Goal: Task Accomplishment & Management: Complete application form

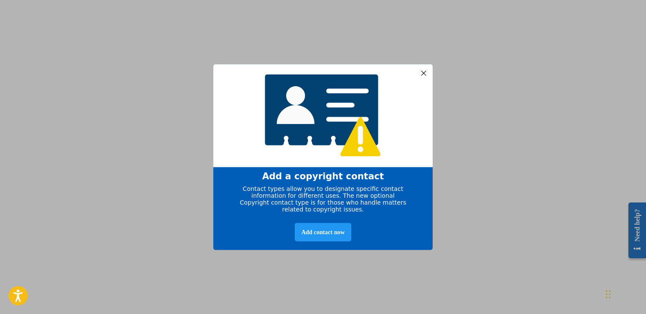
click at [421, 71] on div at bounding box center [423, 72] width 11 height 11
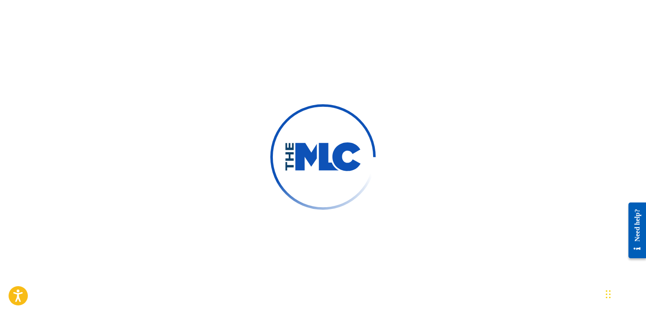
click at [420, 120] on div at bounding box center [323, 157] width 646 height 314
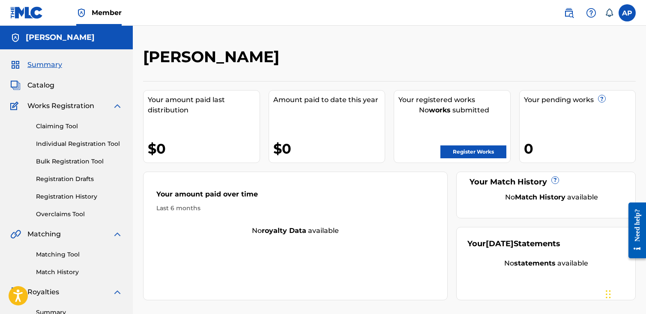
click at [488, 150] on link "Register Works" at bounding box center [473, 151] width 66 height 13
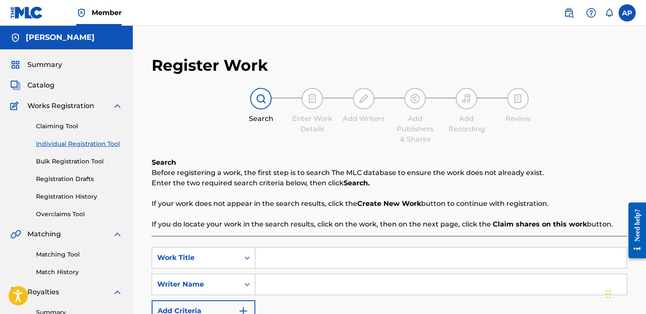
click at [63, 126] on link "Claiming Tool" at bounding box center [79, 126] width 87 height 9
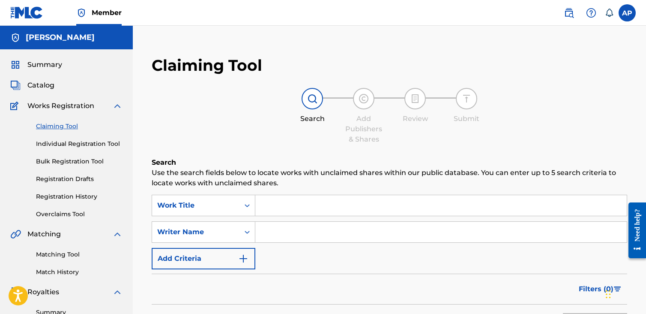
click at [331, 202] on input "Search Form" at bounding box center [440, 205] width 371 height 21
drag, startPoint x: 293, startPoint y: 206, endPoint x: 387, endPoint y: 210, distance: 94.3
click at [387, 210] on input "FUEGO SI ME PEGO" at bounding box center [440, 205] width 371 height 21
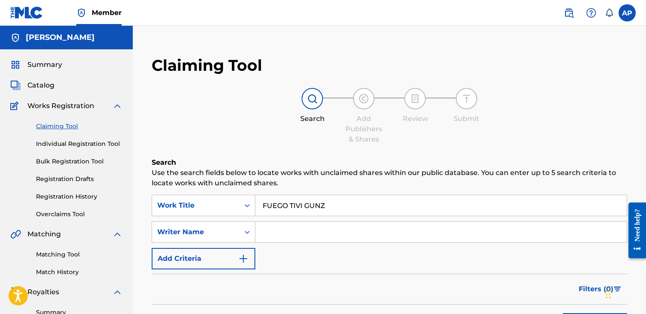
click at [328, 202] on input "FUEGO TIVI GUNZ" at bounding box center [440, 205] width 371 height 21
click at [337, 205] on input "FUEGO TIVI GUNZ" at bounding box center [440, 205] width 371 height 21
click at [321, 207] on input "FUEGGUNZO TIVI" at bounding box center [440, 205] width 371 height 21
drag, startPoint x: 335, startPoint y: 204, endPoint x: 248, endPoint y: 207, distance: 87.0
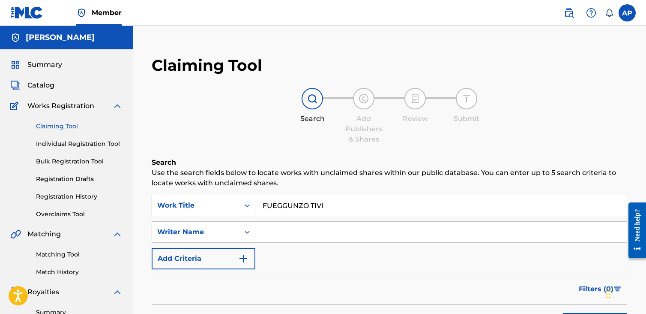
click at [248, 207] on div "SearchWithCriteria338df798-6c56-47c7-8a75-1cd3e2fb96ba Work Title FUEGGUNZO TIVI" at bounding box center [389, 204] width 475 height 21
click at [299, 207] on input "FUEGO DUKI" at bounding box center [440, 205] width 371 height 21
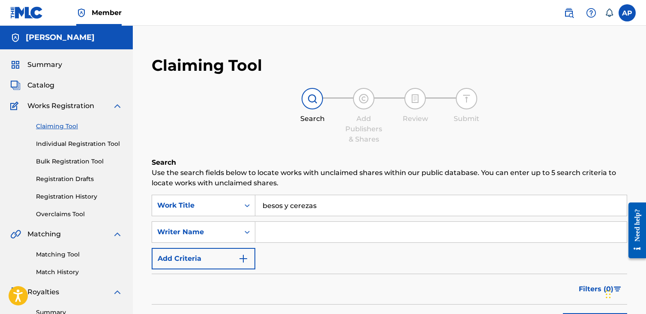
click at [302, 200] on input "besos y cerezas" at bounding box center [440, 205] width 371 height 21
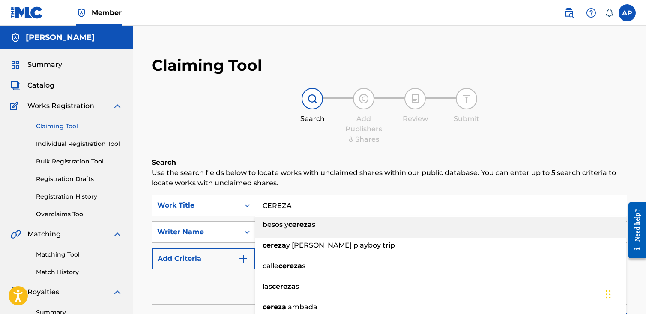
type input "CEREZA"
click at [521, 134] on div "Search Add Publishers & Shares Review Submit" at bounding box center [389, 116] width 475 height 57
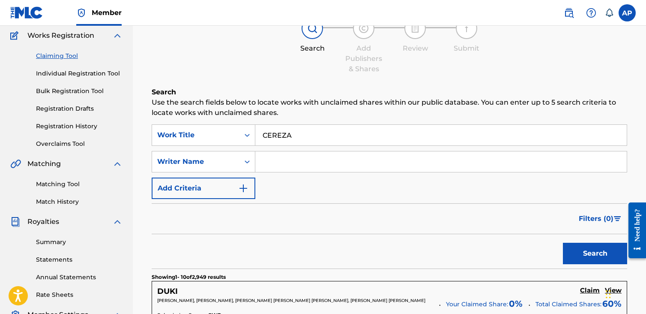
scroll to position [86, 0]
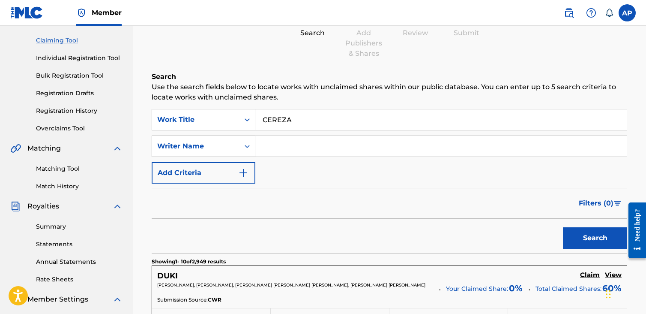
click at [229, 151] on div "Writer Name" at bounding box center [195, 146] width 87 height 16
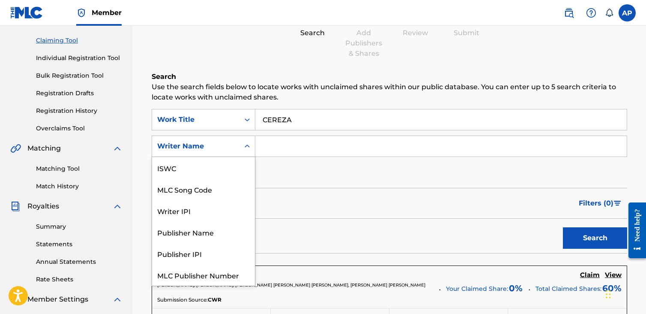
scroll to position [21, 0]
click at [236, 148] on div "Writer Name" at bounding box center [195, 146] width 87 height 16
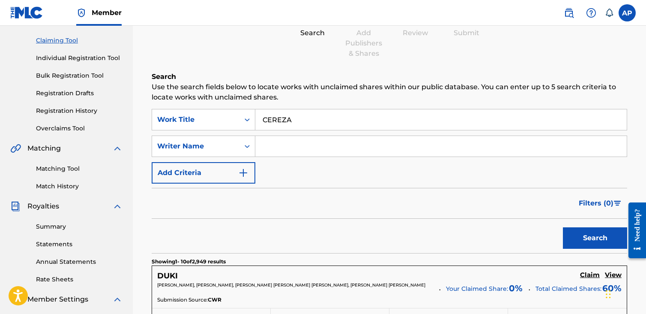
click at [326, 149] on input "Search Form" at bounding box center [440, 146] width 371 height 21
type input "ANTHONY PEARSON"
click at [563, 227] on button "Search" at bounding box center [595, 237] width 64 height 21
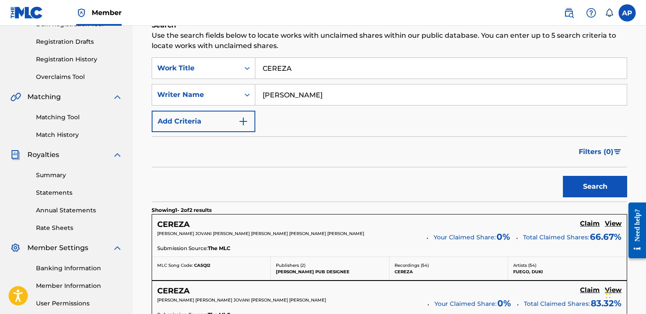
scroll to position [214, 0]
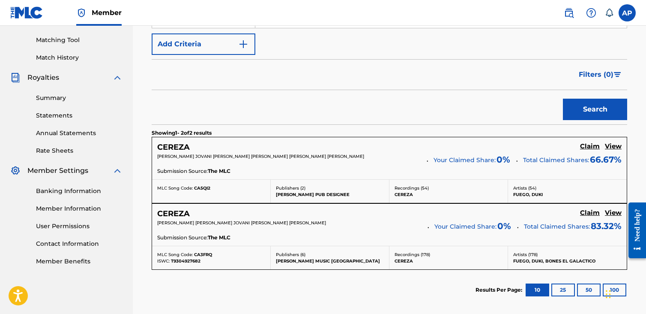
click at [590, 145] on h5 "Claim" at bounding box center [590, 146] width 20 height 8
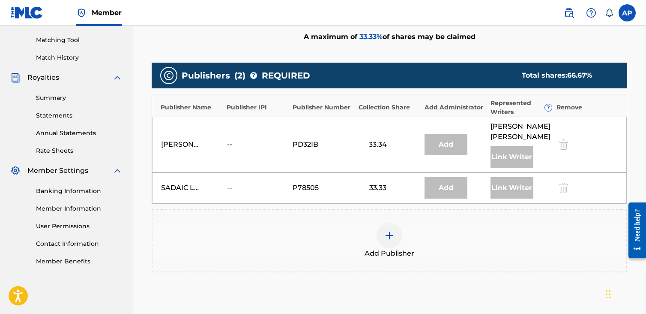
click at [390, 238] on img at bounding box center [389, 235] width 10 height 10
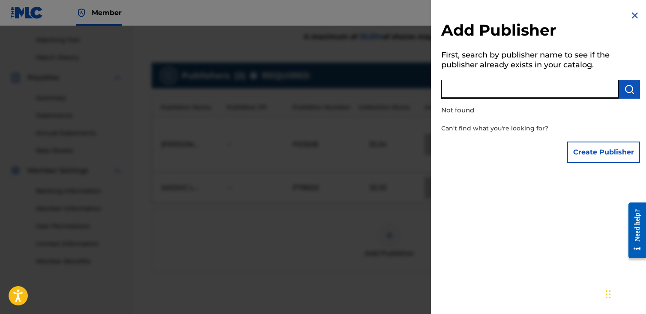
click at [548, 94] on input "text" at bounding box center [529, 89] width 177 height 19
type input "ANTHONY PEARSON"
click at [619, 86] on button "submit" at bounding box center [629, 89] width 21 height 19
click at [614, 149] on button "Create Publisher" at bounding box center [603, 151] width 73 height 21
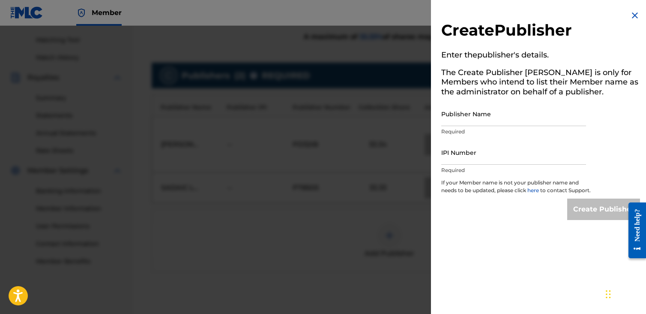
click at [482, 119] on input "Publisher Name" at bounding box center [513, 114] width 145 height 24
type input "ANTHONY JOVANI PEARON"
click at [456, 161] on input "IPI Number" at bounding box center [513, 152] width 145 height 24
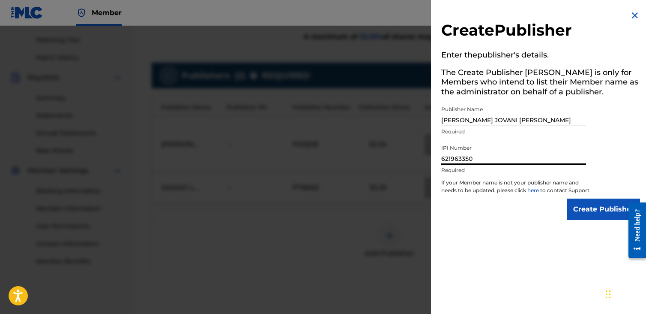
type input "621963350"
click at [596, 215] on input "Create Publisher" at bounding box center [603, 208] width 73 height 21
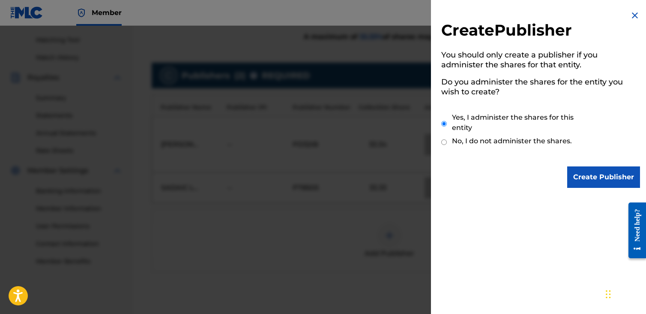
click at [591, 183] on input "Create Publisher" at bounding box center [603, 176] width 73 height 21
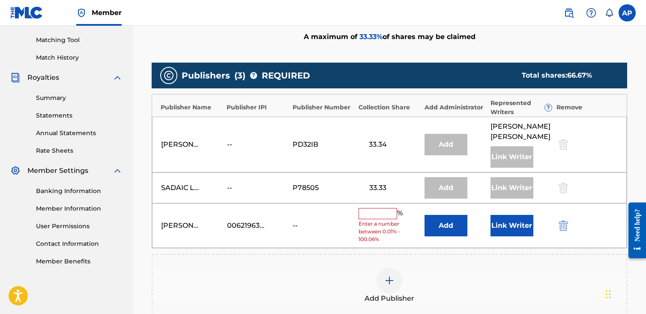
click at [389, 218] on input "text" at bounding box center [378, 213] width 39 height 11
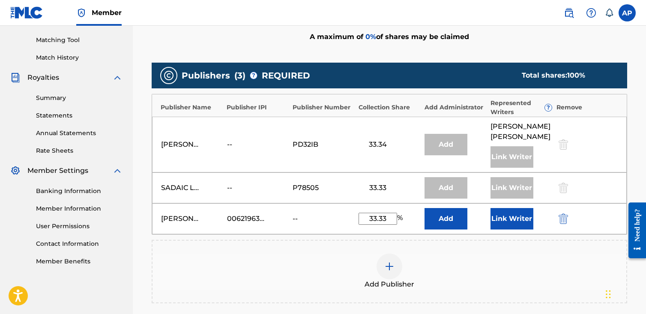
type input "33.33"
click at [451, 222] on button "Add" at bounding box center [445, 218] width 43 height 21
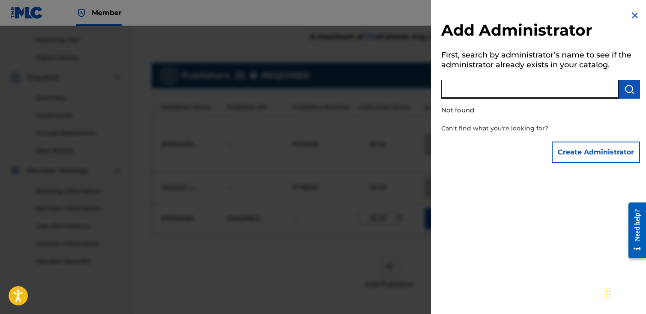
click at [531, 92] on input "text" at bounding box center [529, 89] width 177 height 19
type input "ANTHONY JOVANI PEARSON"
click at [626, 92] on img "submit" at bounding box center [629, 89] width 10 height 10
click at [608, 152] on button "Create Administrator" at bounding box center [596, 151] width 88 height 21
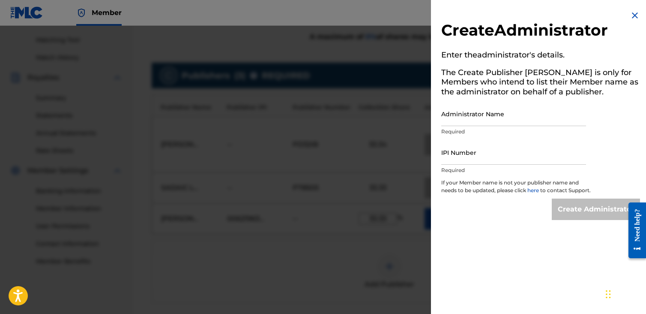
click at [501, 119] on input "Administrator Name" at bounding box center [513, 114] width 145 height 24
type input "a"
type input "ANTHONY JOVANI PEARSON"
click at [610, 111] on div "Create Administrator Enter the administrator 's details. The Create Publisher b…" at bounding box center [540, 115] width 219 height 230
click at [498, 161] on input "IPI Number" at bounding box center [513, 152] width 145 height 24
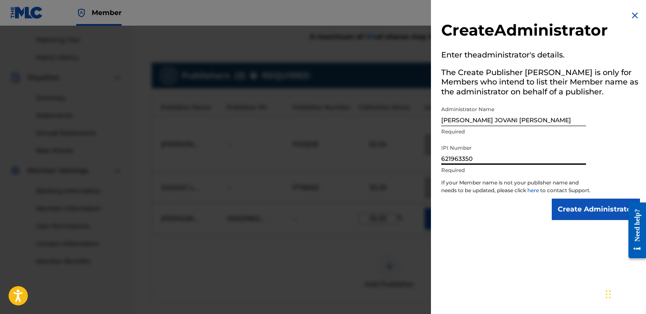
type input "621963350"
click at [579, 220] on input "Create Administrator" at bounding box center [596, 208] width 88 height 21
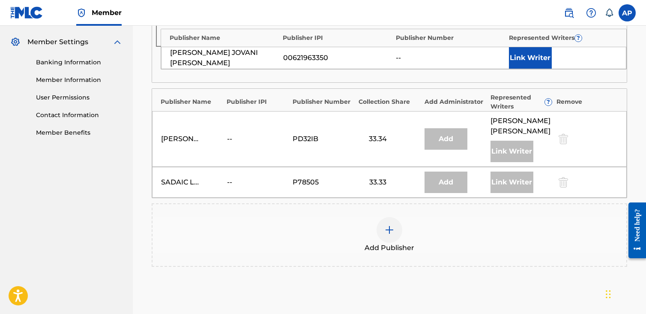
scroll to position [257, 0]
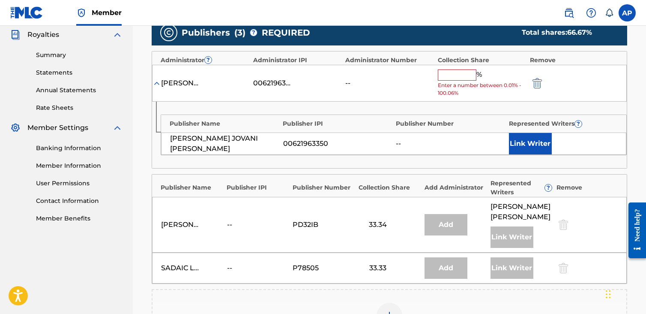
click at [533, 140] on button "Link Writer" at bounding box center [530, 143] width 43 height 21
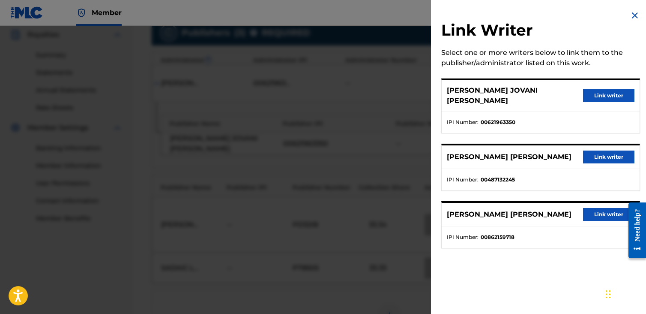
click at [598, 89] on button "Link writer" at bounding box center [608, 95] width 51 height 13
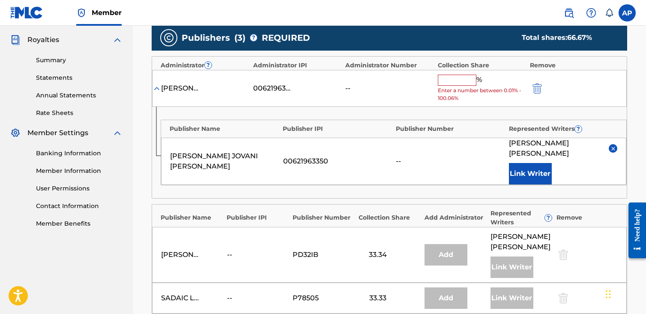
scroll to position [251, 0]
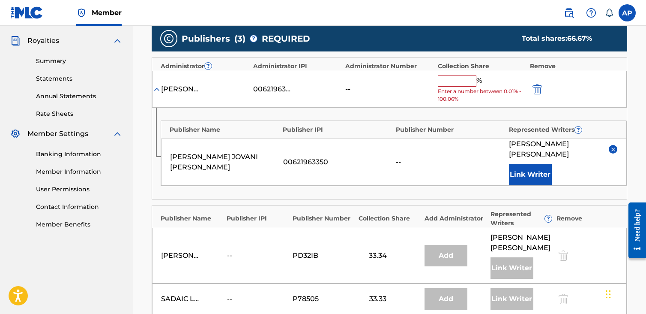
click at [459, 82] on input "text" at bounding box center [457, 80] width 39 height 11
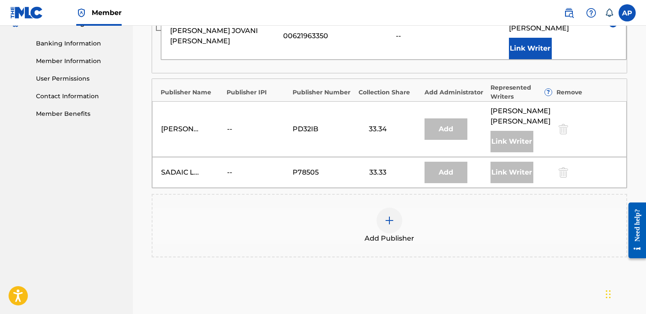
scroll to position [192, 0]
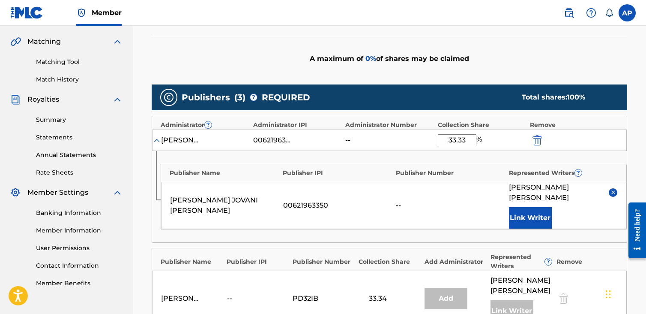
type input "33.33"
click at [539, 211] on button "Link Writer" at bounding box center [530, 217] width 43 height 21
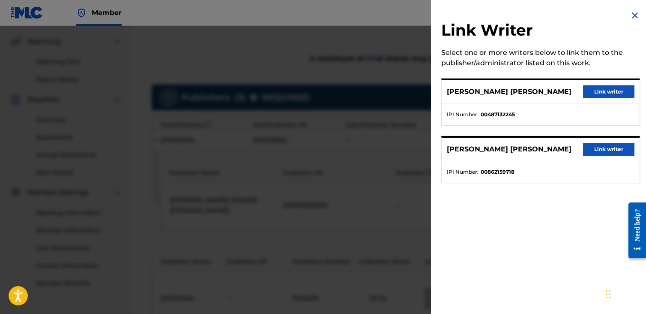
click at [631, 14] on img at bounding box center [635, 15] width 10 height 10
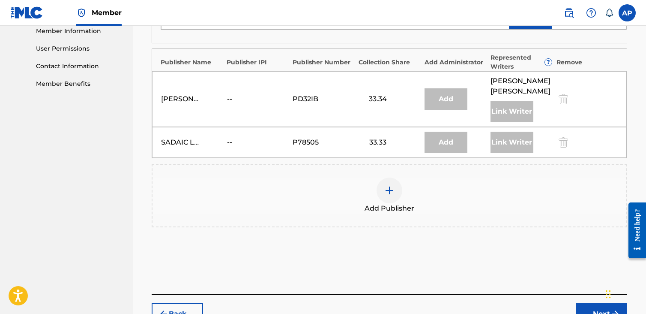
scroll to position [406, 0]
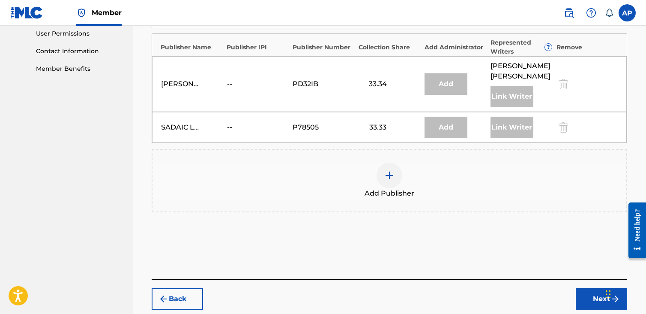
click at [599, 292] on button "Next" at bounding box center [601, 298] width 51 height 21
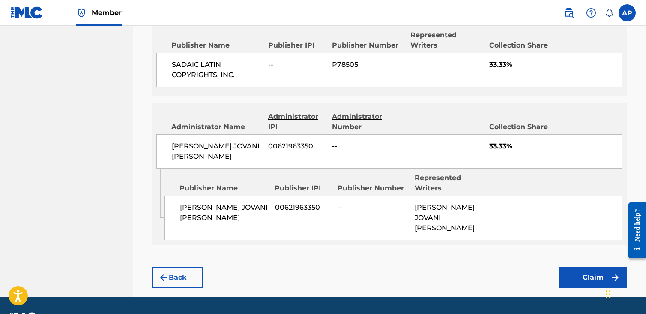
scroll to position [469, 0]
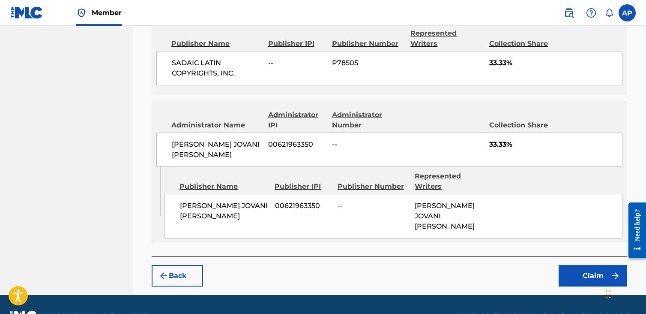
click at [601, 265] on button "Claim" at bounding box center [593, 275] width 69 height 21
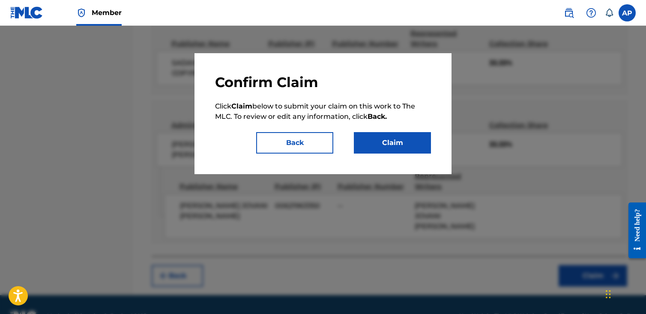
click at [387, 147] on button "Claim" at bounding box center [392, 142] width 77 height 21
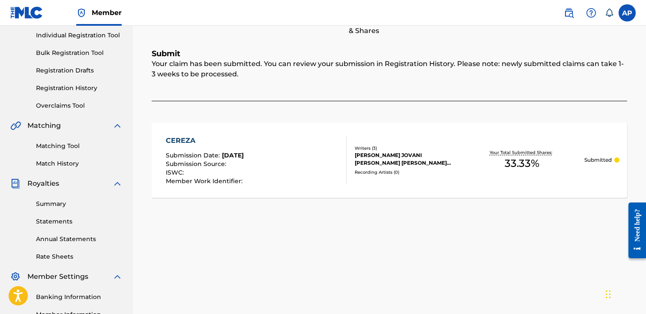
scroll to position [46, 0]
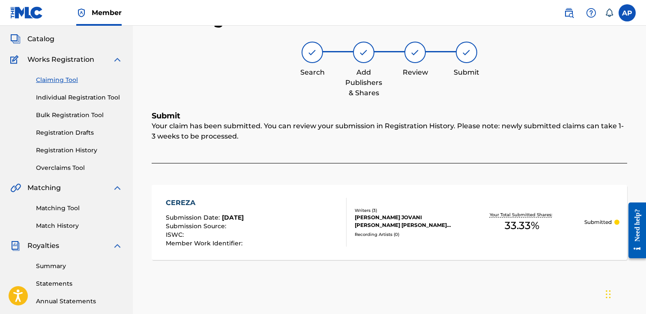
click at [182, 206] on div "CEREZA" at bounding box center [205, 202] width 79 height 10
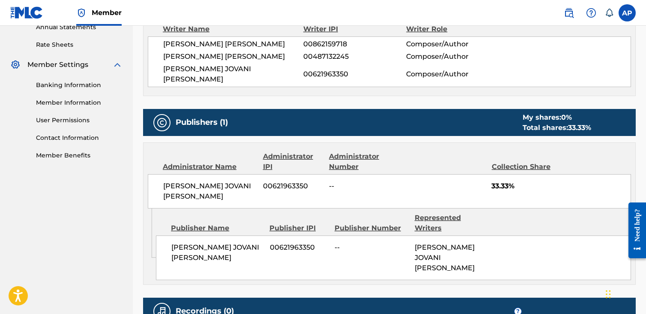
scroll to position [300, 0]
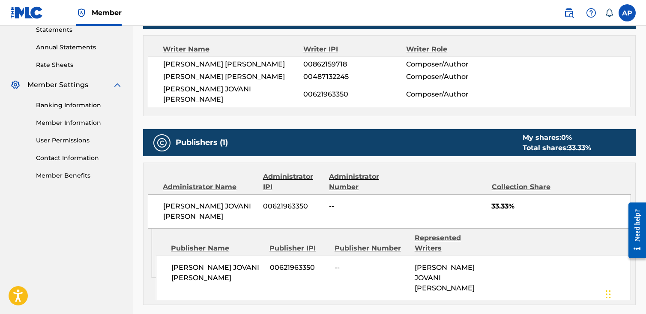
click at [249, 72] on span "MIGUEL ANGEL JR DURAN" at bounding box center [233, 77] width 140 height 10
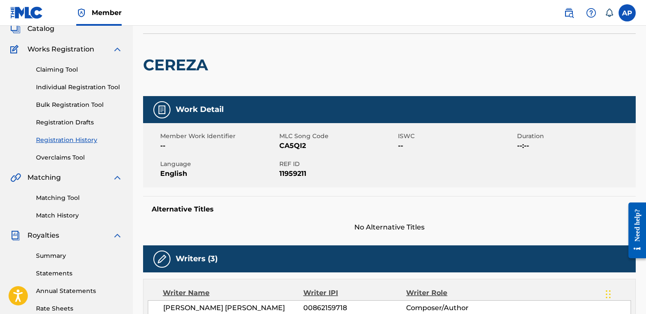
scroll to position [0, 0]
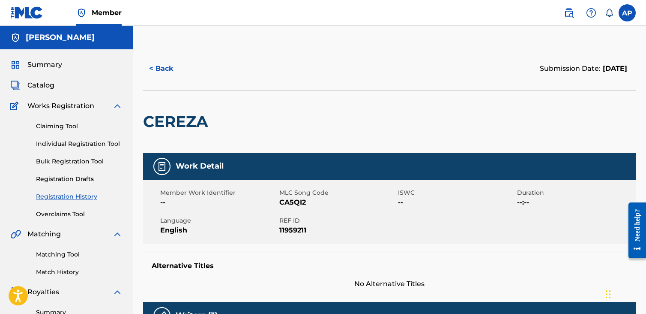
click at [161, 70] on button "< Back" at bounding box center [168, 68] width 51 height 21
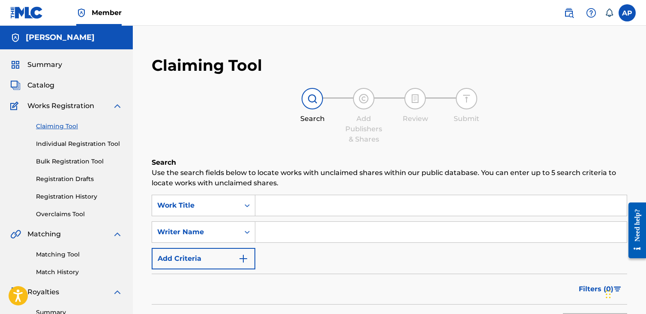
scroll to position [46, 0]
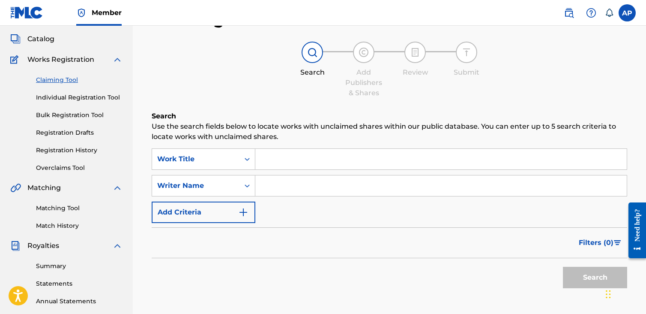
click at [295, 161] on input "Search Form" at bounding box center [440, 159] width 371 height 21
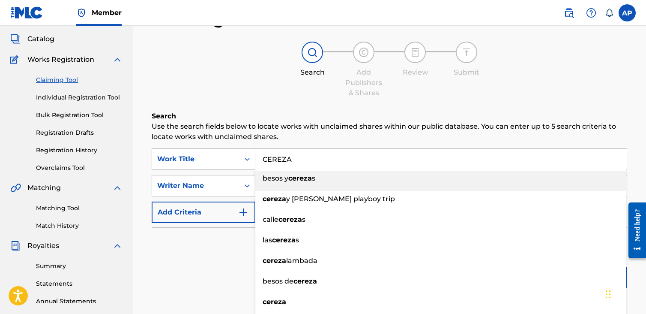
type input "CEREZA"
click at [332, 135] on p "Use the search fields below to locate works with unclaimed shares within our pu…" at bounding box center [389, 131] width 475 height 21
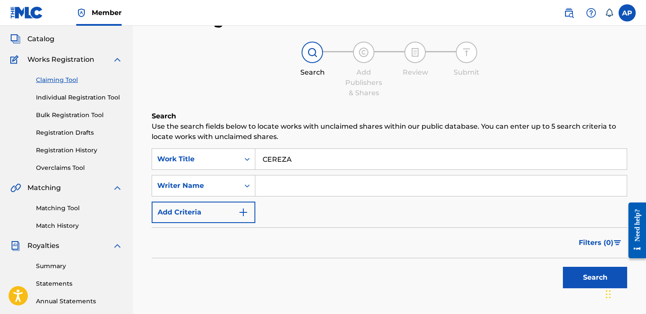
click at [305, 190] on input "Search Form" at bounding box center [440, 185] width 371 height 21
type input "ANTHONY PEARSON"
click at [563, 266] on button "Search" at bounding box center [595, 276] width 64 height 21
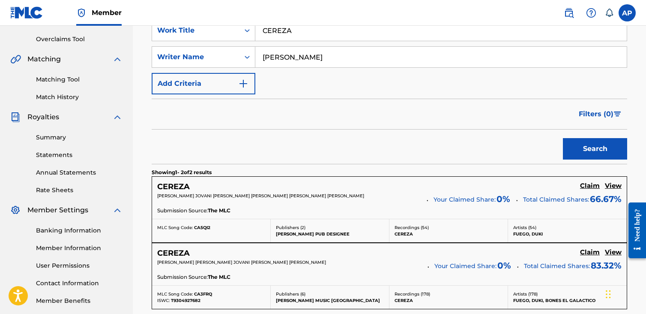
scroll to position [218, 0]
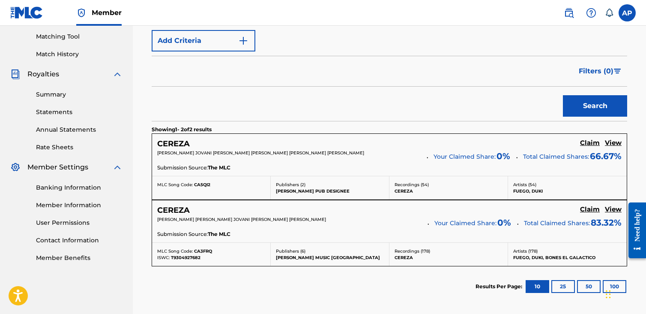
click at [595, 147] on h5 "Claim" at bounding box center [590, 143] width 20 height 8
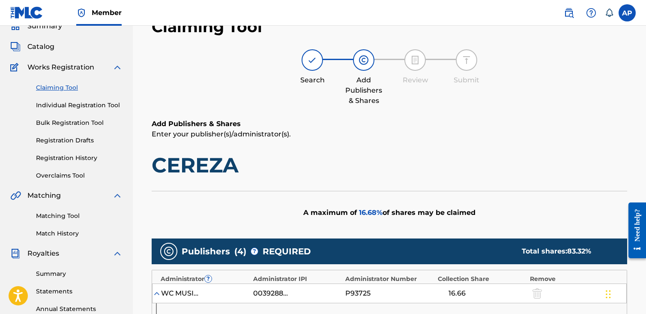
scroll to position [0, 0]
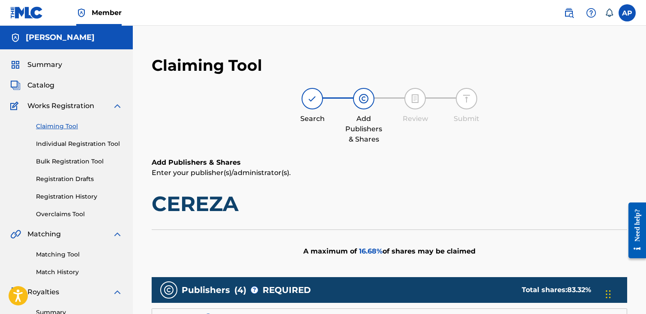
click at [227, 199] on h1 "CEREZA" at bounding box center [389, 204] width 475 height 26
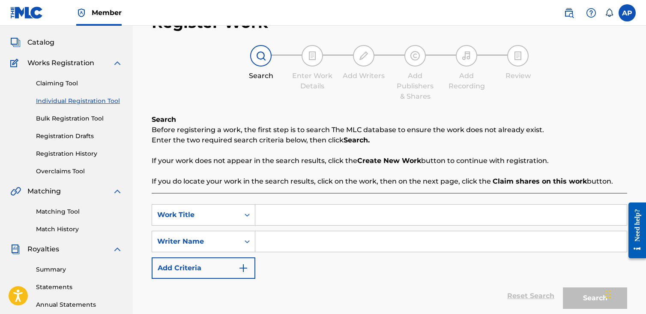
scroll to position [86, 0]
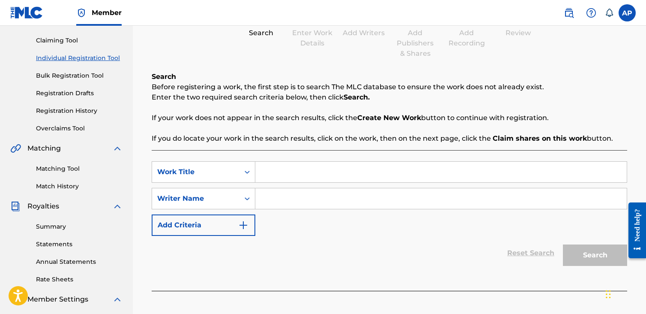
click at [311, 177] on input "Search Form" at bounding box center [440, 171] width 371 height 21
type input "CEREZA"
click at [317, 205] on input "Search Form" at bounding box center [440, 198] width 371 height 21
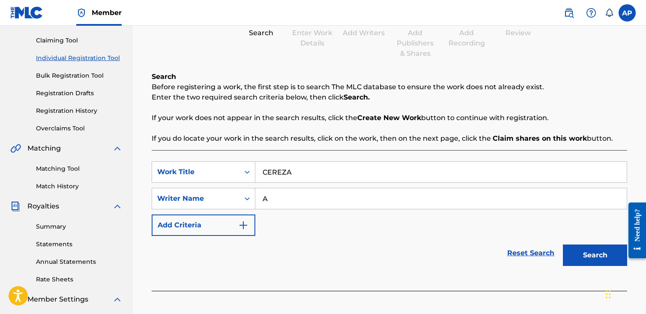
click at [288, 271] on div "SearchWithCriteria338df798-6c56-47c7-8a75-1cd3e2fb96ba Work Title CEREZA Search…" at bounding box center [389, 220] width 475 height 140
click at [317, 201] on input "A" at bounding box center [440, 198] width 371 height 21
type input "ANTHONY PEARSON"
click at [612, 252] on button "Search" at bounding box center [595, 254] width 64 height 21
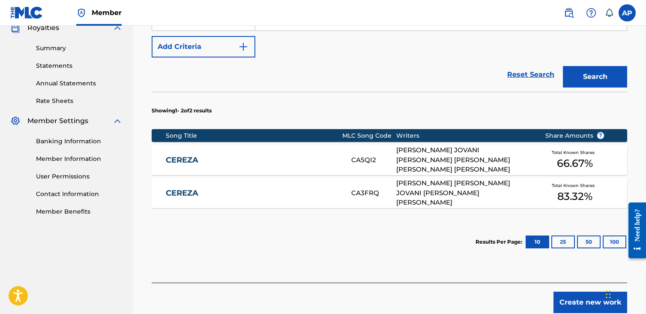
scroll to position [300, 0]
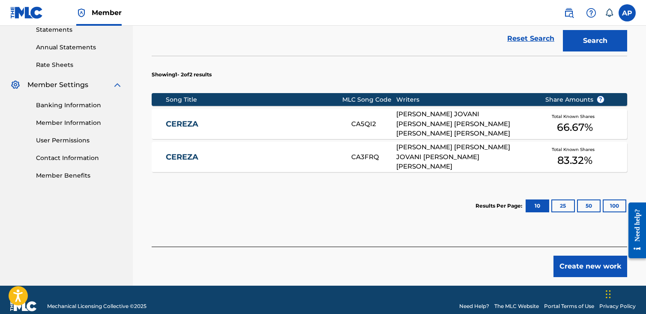
click at [418, 118] on div "ANTHONY JOVANI PEARSON, MIGUEL ANGEL JR DURAN, MAURO EZEQUIEL LOMBARDO" at bounding box center [463, 123] width 135 height 29
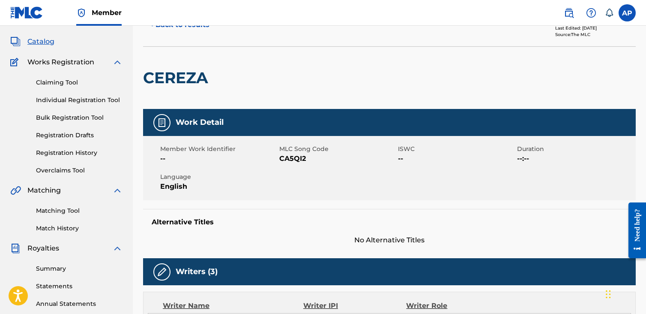
scroll to position [25, 0]
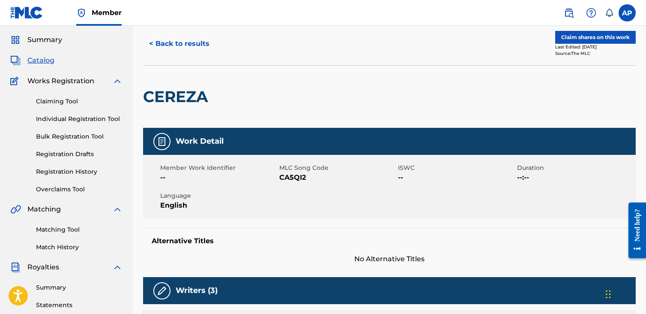
click at [56, 99] on link "Claiming Tool" at bounding box center [79, 101] width 87 height 9
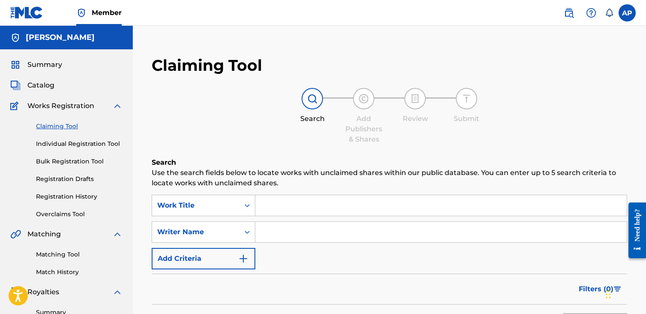
click at [298, 227] on input "Search Form" at bounding box center [440, 231] width 371 height 21
type input "ANTHONY JOVANI PEARSON"
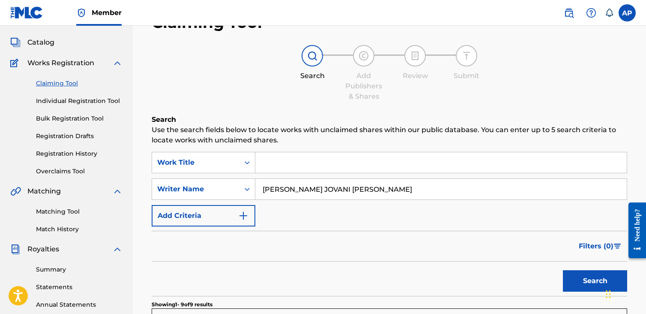
scroll to position [86, 0]
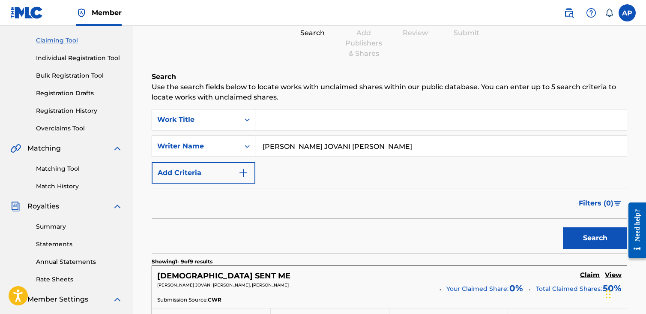
click at [581, 240] on button "Search" at bounding box center [595, 237] width 64 height 21
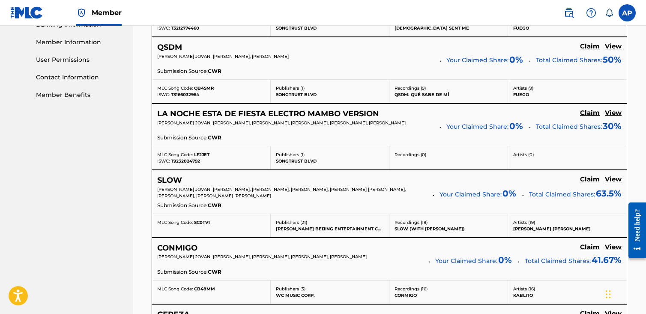
scroll to position [373, 0]
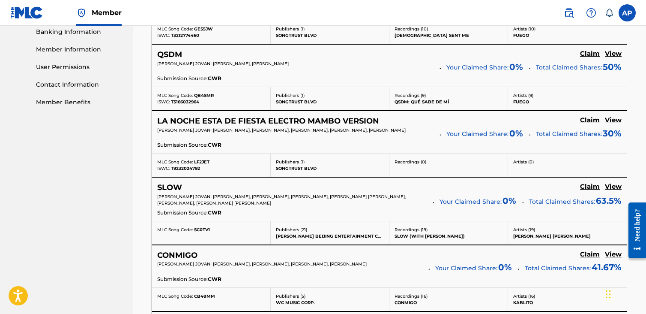
click at [612, 186] on h5 "View" at bounding box center [613, 186] width 17 height 8
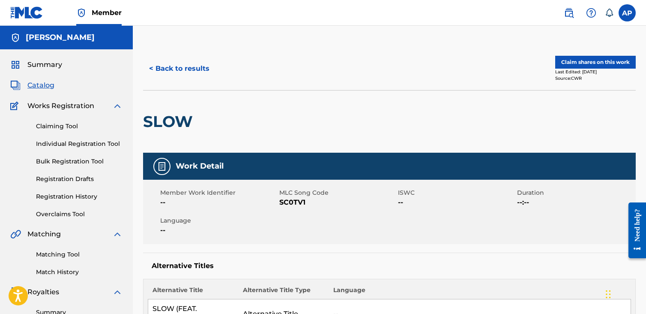
click at [195, 70] on button "< Back to results" at bounding box center [179, 68] width 72 height 21
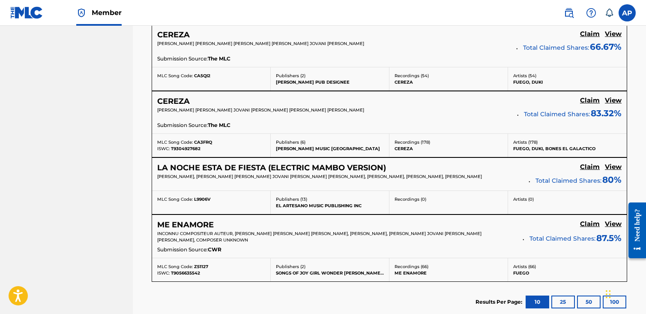
scroll to position [716, 0]
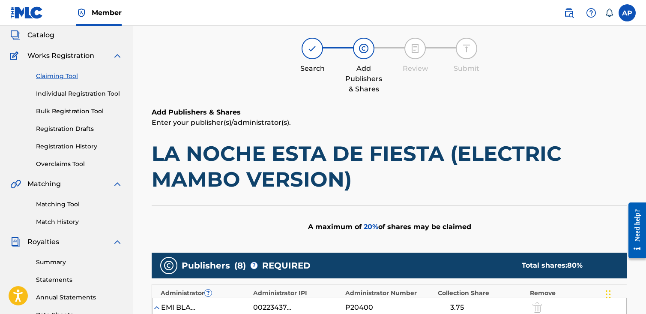
scroll to position [0, 0]
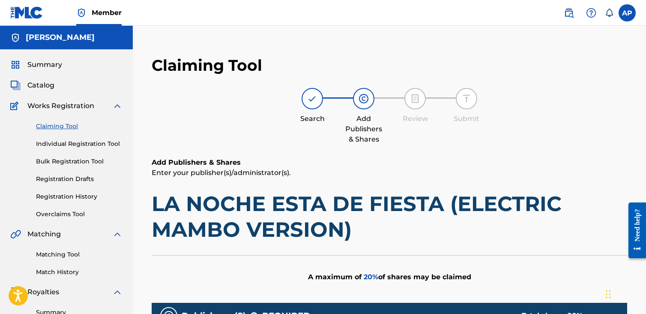
click at [58, 123] on link "Claiming Tool" at bounding box center [79, 126] width 87 height 9
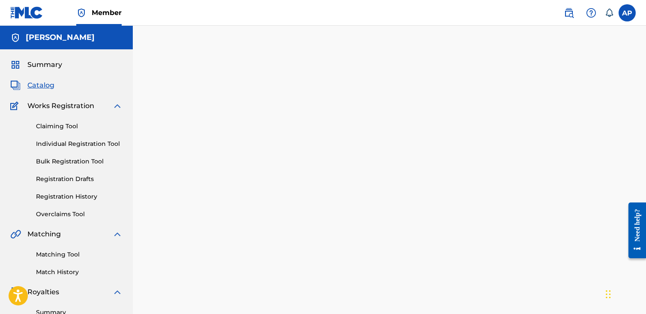
scroll to position [25, 0]
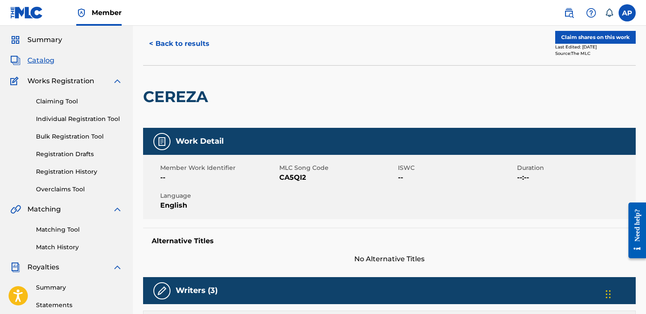
scroll to position [218, 0]
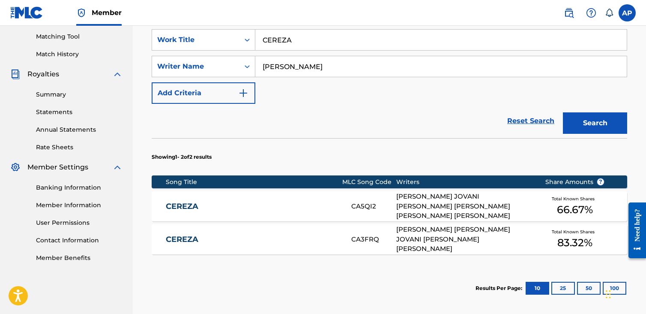
click at [302, 69] on input "ANTHONY PEARSON" at bounding box center [440, 66] width 371 height 21
click at [290, 42] on input "CEREZA" at bounding box center [440, 40] width 371 height 21
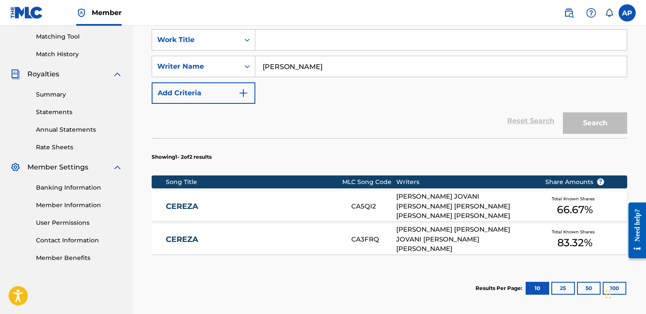
click at [290, 64] on input "ANTHONY PEARSON" at bounding box center [440, 66] width 371 height 21
type input "MIGUEL ANGEL DURAN"
click at [595, 120] on div "Search" at bounding box center [593, 121] width 69 height 34
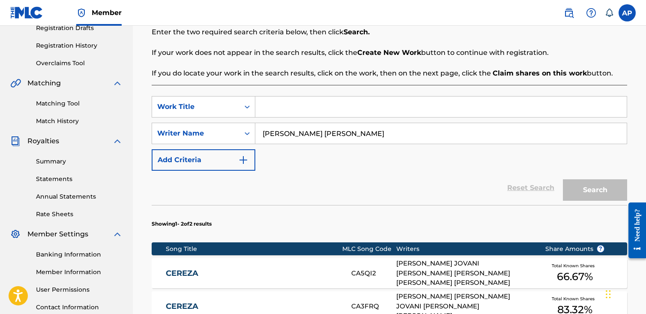
scroll to position [171, 0]
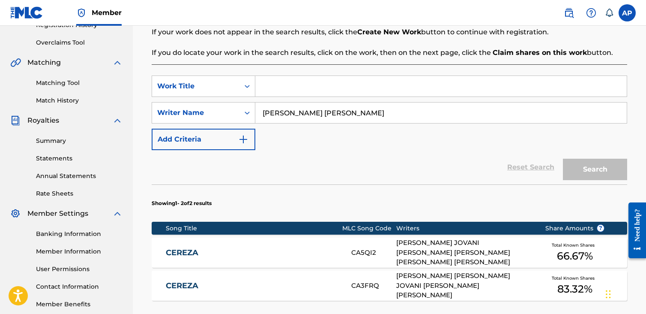
click at [374, 114] on input "MIGUEL ANGEL DURAN" at bounding box center [440, 112] width 371 height 21
click at [355, 94] on input "Search Form" at bounding box center [440, 86] width 371 height 21
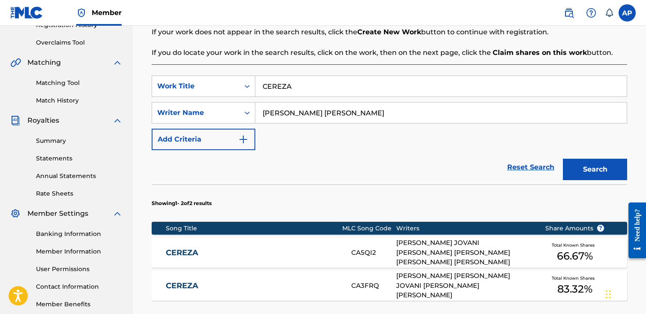
type input "CEREZA"
click at [584, 166] on button "Search" at bounding box center [595, 168] width 64 height 21
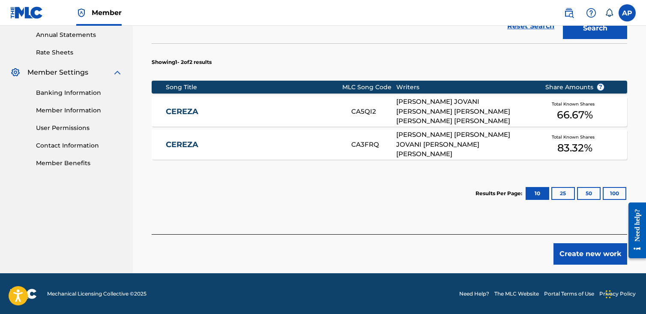
scroll to position [184, 0]
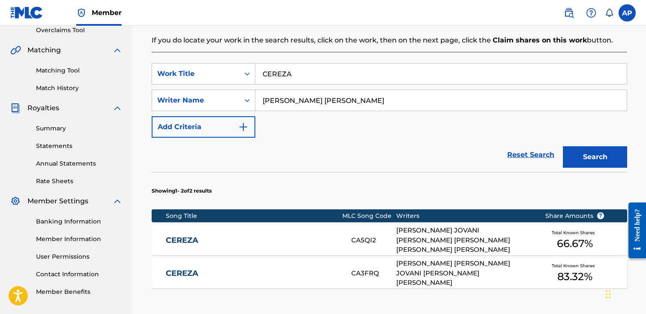
click at [329, 72] on input "CEREZA" at bounding box center [440, 73] width 371 height 21
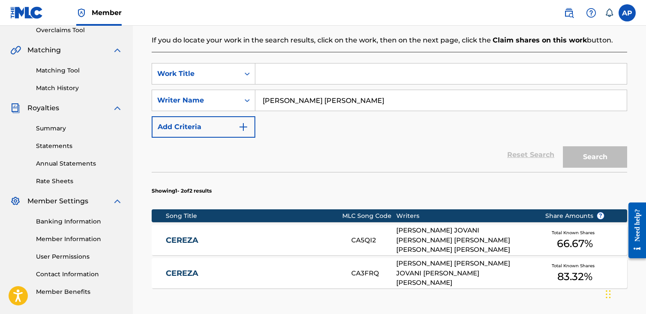
click at [362, 101] on input "MIGUEL ANGEL DURAN" at bounding box center [440, 100] width 371 height 21
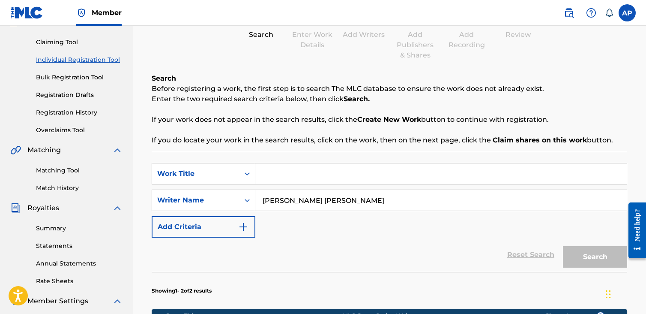
scroll to position [98, 0]
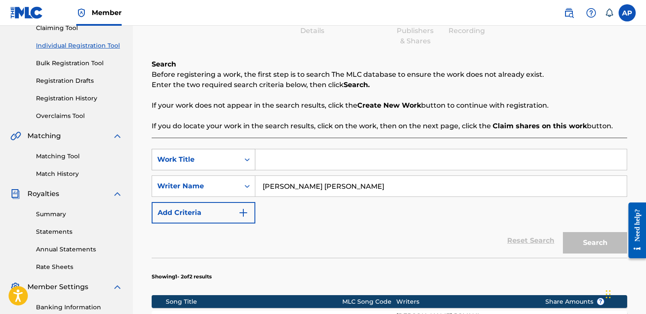
click at [236, 155] on div "Work Title" at bounding box center [195, 159] width 87 height 16
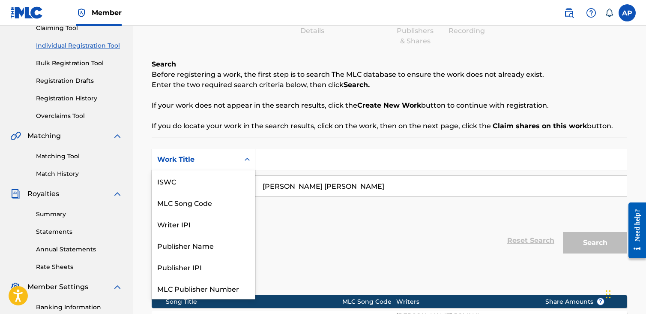
scroll to position [21, 0]
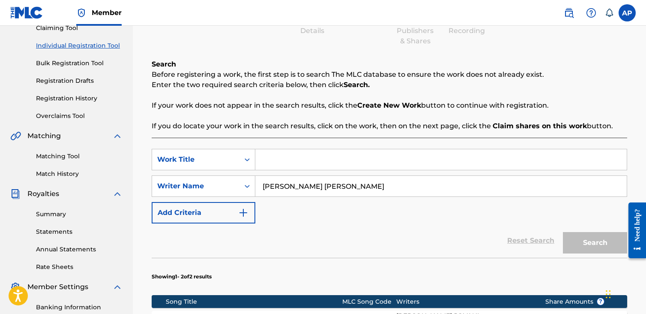
click at [315, 214] on div "SearchWithCriteria338df798-6c56-47c7-8a75-1cd3e2fb96ba Work Title SearchWithCri…" at bounding box center [389, 186] width 475 height 75
click at [225, 185] on div "Writer Name" at bounding box center [195, 186] width 77 height 10
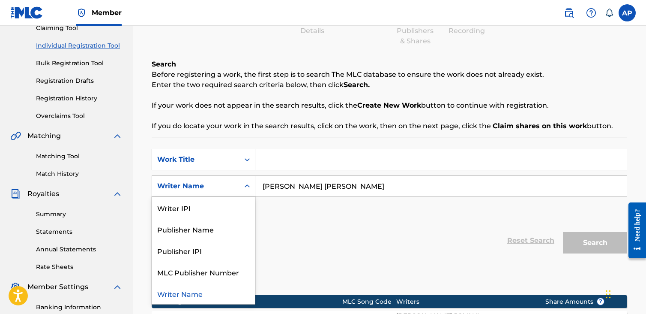
click at [211, 294] on div "Writer Name" at bounding box center [203, 292] width 103 height 21
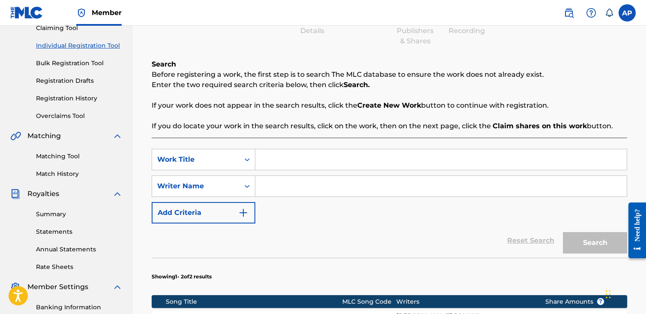
click at [242, 213] on img "Search Form" at bounding box center [243, 212] width 10 height 10
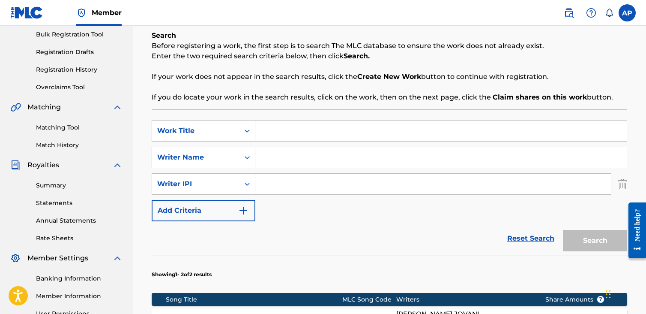
scroll to position [141, 0]
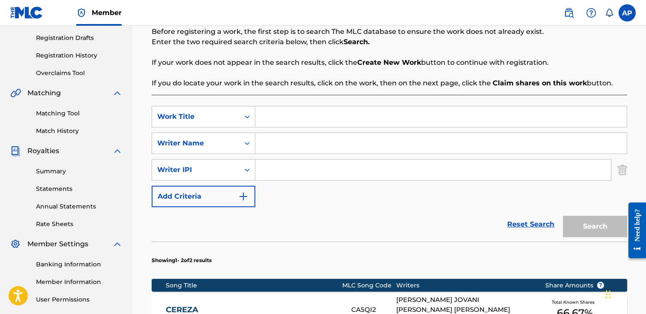
click at [535, 222] on link "Reset Search" at bounding box center [531, 224] width 56 height 19
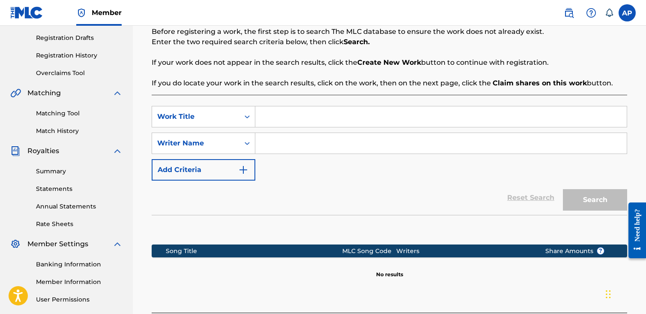
click at [340, 149] on input "Search Form" at bounding box center [440, 143] width 371 height 21
click at [359, 136] on input "Search Form" at bounding box center [440, 143] width 371 height 21
type input "ANTHONY PEARSON"
click at [451, 157] on div "SearchWithCriteria338df798-6c56-47c7-8a75-1cd3e2fb96ba Work Title SearchWithCri…" at bounding box center [389, 143] width 475 height 75
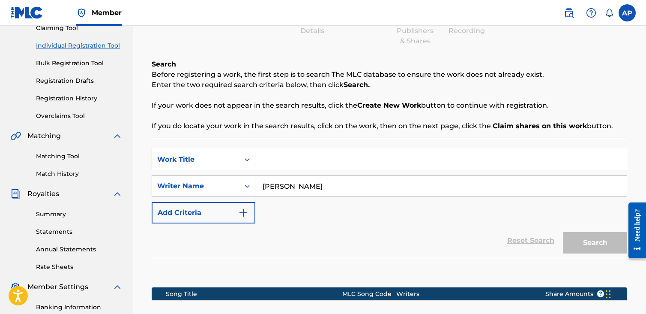
scroll to position [12, 0]
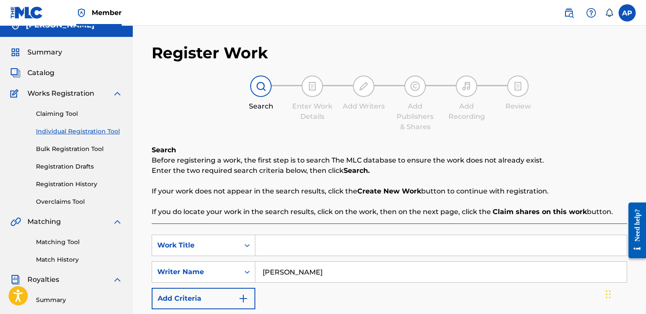
click at [74, 112] on link "Claiming Tool" at bounding box center [79, 113] width 87 height 9
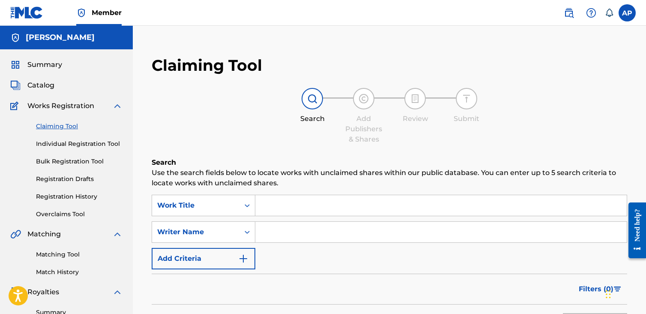
click at [301, 234] on input "Search Form" at bounding box center [440, 231] width 371 height 21
type input "MIGUEL ANGEL DURAN"
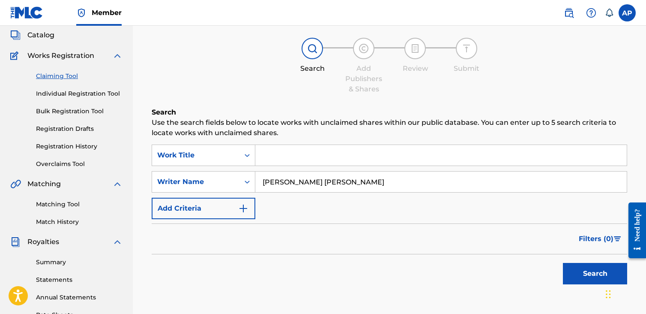
scroll to position [129, 0]
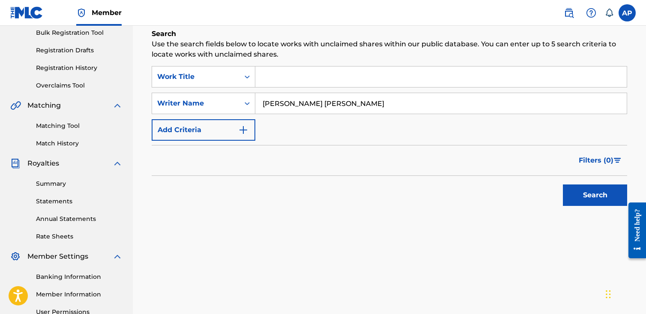
click at [582, 199] on button "Search" at bounding box center [595, 194] width 64 height 21
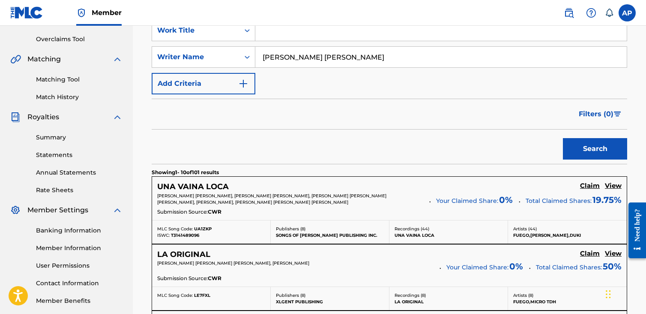
scroll to position [257, 0]
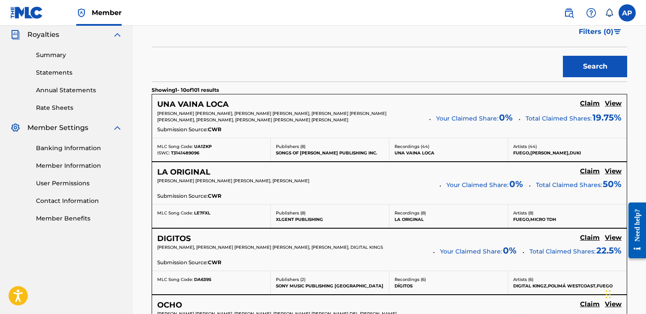
click at [620, 104] on h5 "View" at bounding box center [613, 103] width 17 height 8
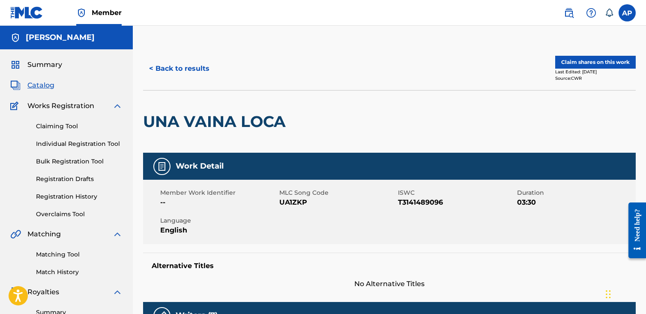
click at [188, 75] on button "< Back to results" at bounding box center [179, 68] width 72 height 21
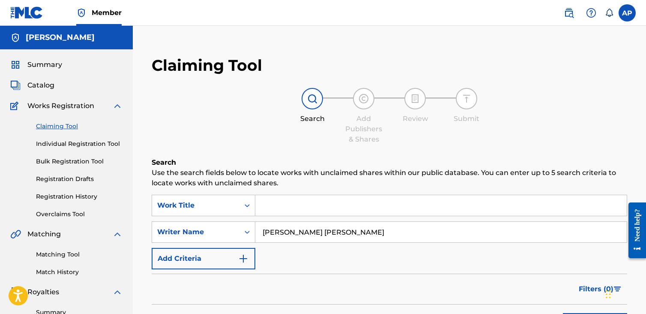
scroll to position [257, 0]
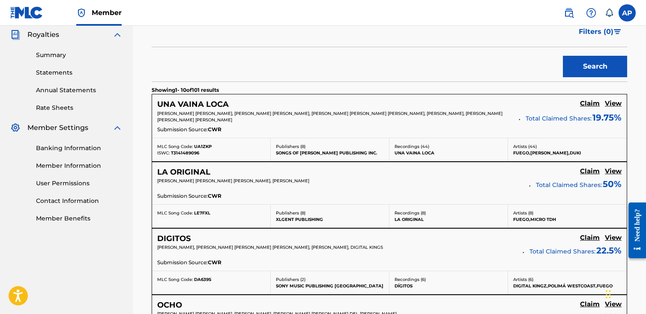
click at [593, 108] on h5 "Claim" at bounding box center [590, 103] width 20 height 8
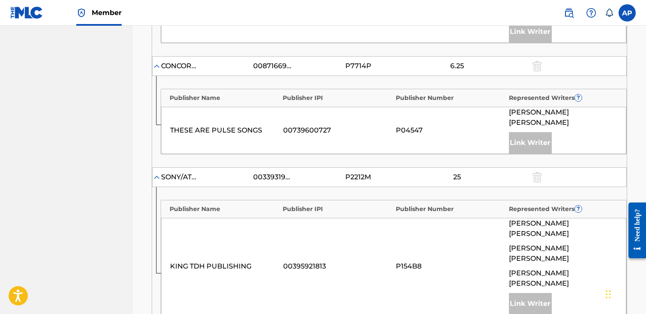
scroll to position [653, 0]
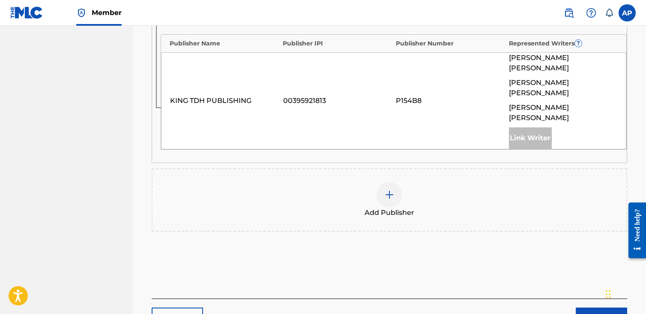
click at [178, 307] on button "Back" at bounding box center [177, 317] width 51 height 21
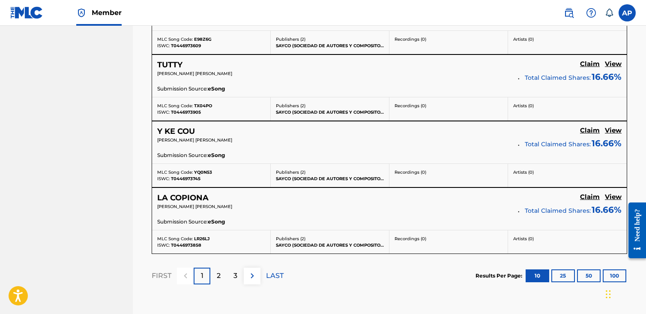
scroll to position [781, 0]
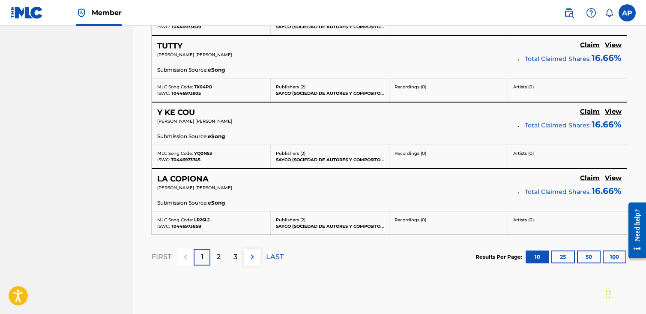
click at [217, 255] on p "2" at bounding box center [219, 256] width 4 height 10
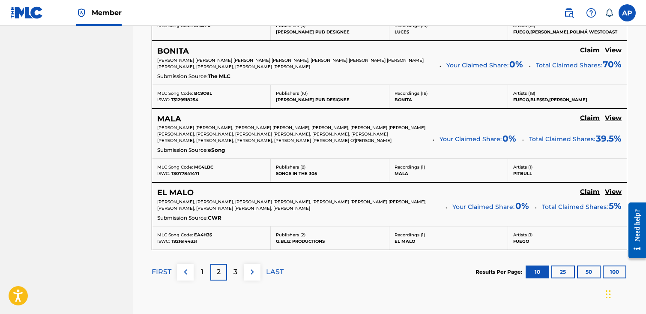
click at [234, 272] on p "3" at bounding box center [235, 271] width 4 height 10
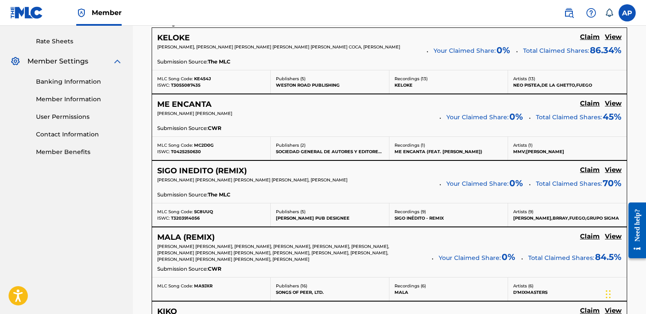
scroll to position [310, 0]
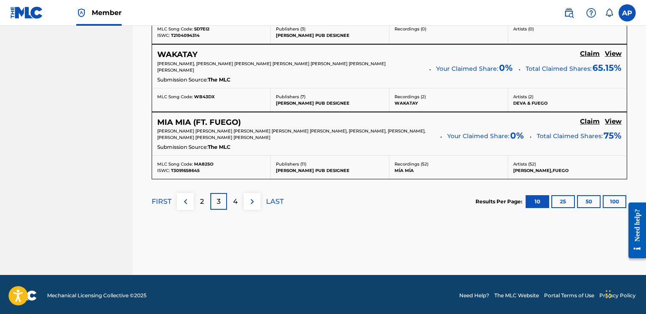
click at [230, 202] on div "4" at bounding box center [235, 201] width 17 height 17
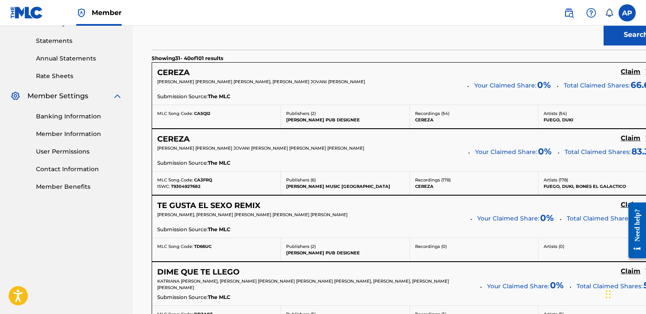
scroll to position [246, 0]
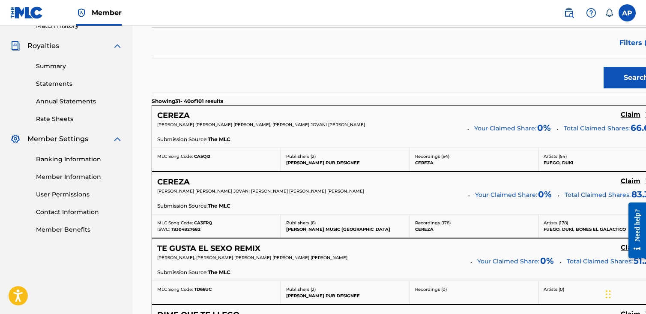
click at [557, 223] on p "Artists ( 178 )" at bounding box center [603, 222] width 119 height 6
click at [544, 221] on p "Artists ( 178 )" at bounding box center [603, 222] width 119 height 6
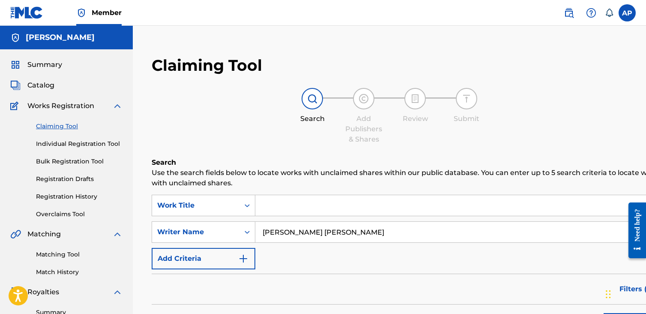
click at [50, 44] on div "[PERSON_NAME]" at bounding box center [66, 38] width 133 height 24
click at [52, 39] on h5 "[PERSON_NAME]" at bounding box center [60, 38] width 69 height 10
click at [51, 55] on div "Summary Catalog Works Registration Claiming Tool Individual Registration Tool B…" at bounding box center [66, 269] width 133 height 441
click at [47, 68] on span "Summary" at bounding box center [44, 65] width 35 height 10
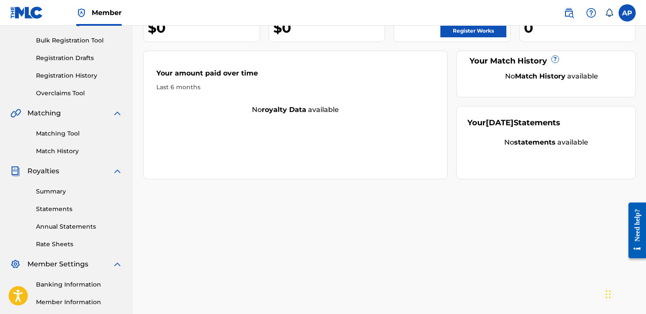
scroll to position [218, 0]
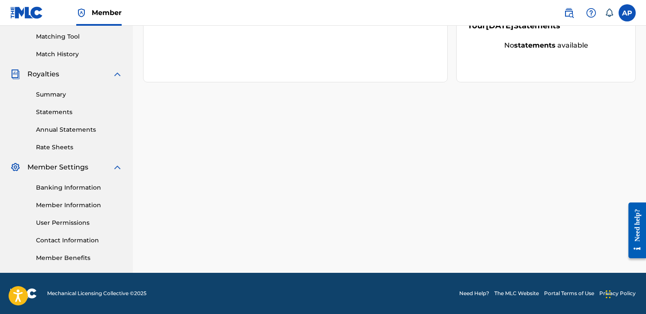
click at [506, 295] on link "The MLC Website" at bounding box center [516, 293] width 45 height 8
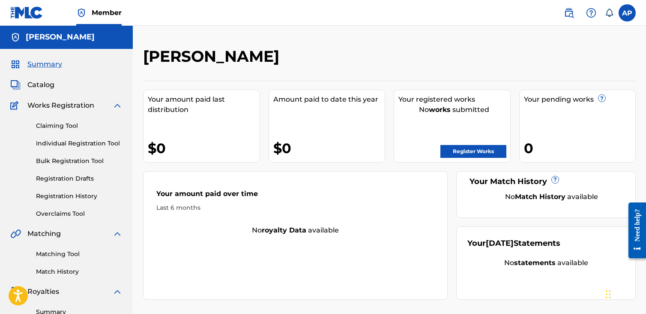
scroll to position [0, 0]
click at [45, 68] on span "Summary" at bounding box center [44, 65] width 35 height 10
click at [43, 85] on span "Catalog" at bounding box center [40, 85] width 27 height 10
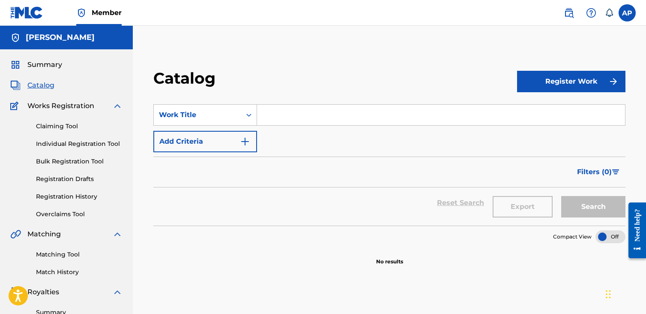
click at [61, 125] on link "Claiming Tool" at bounding box center [79, 126] width 87 height 9
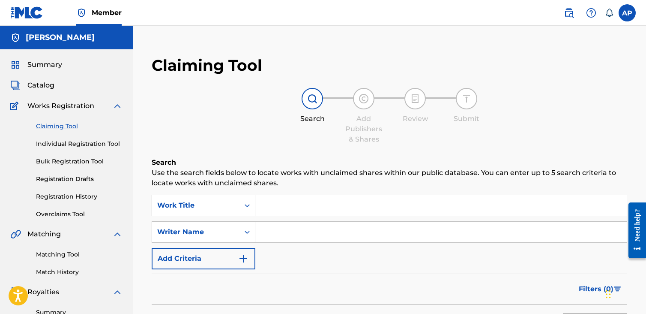
click at [317, 206] on input "Search Form" at bounding box center [440, 205] width 371 height 21
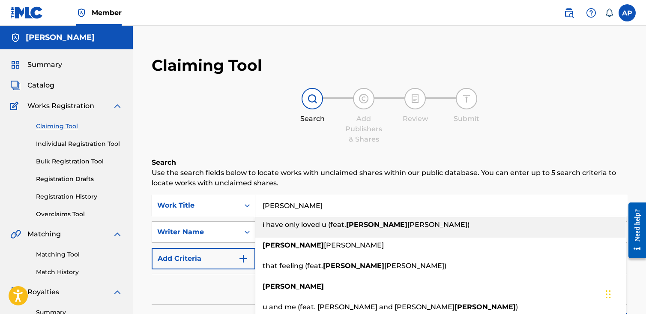
type input "anthony"
click at [293, 142] on div "Search Add Publishers & Shares Review Submit" at bounding box center [389, 116] width 475 height 57
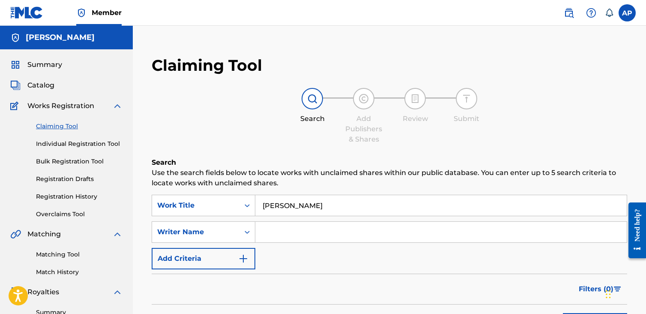
click at [292, 231] on input "Search Form" at bounding box center [440, 231] width 371 height 21
click at [296, 200] on input "anthony" at bounding box center [440, 205] width 371 height 21
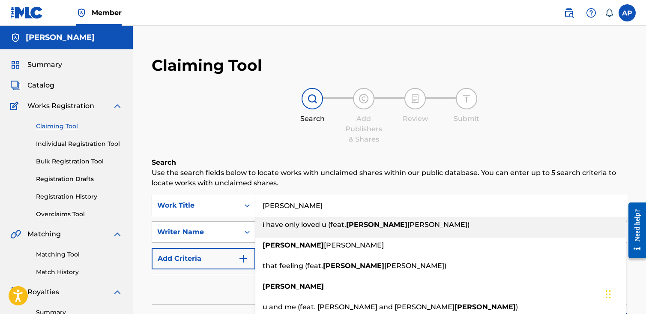
click at [296, 200] on input "anthony" at bounding box center [440, 205] width 371 height 21
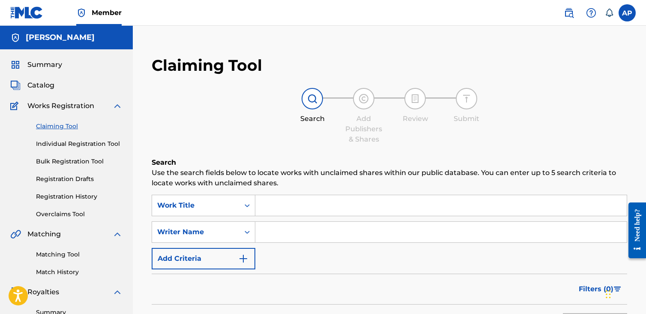
click at [295, 240] on input "Search Form" at bounding box center [440, 231] width 371 height 21
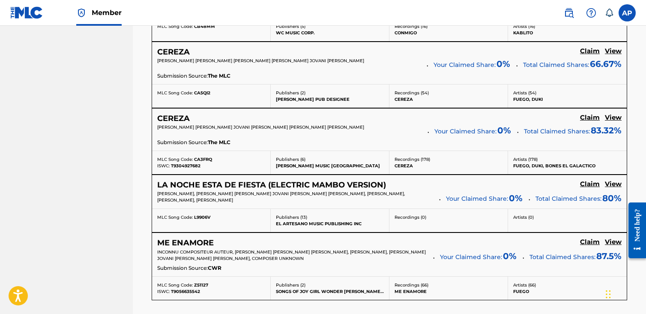
scroll to position [759, 0]
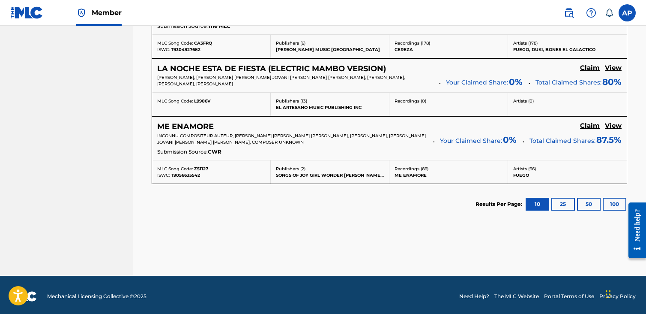
click at [561, 202] on button "25" at bounding box center [563, 203] width 24 height 13
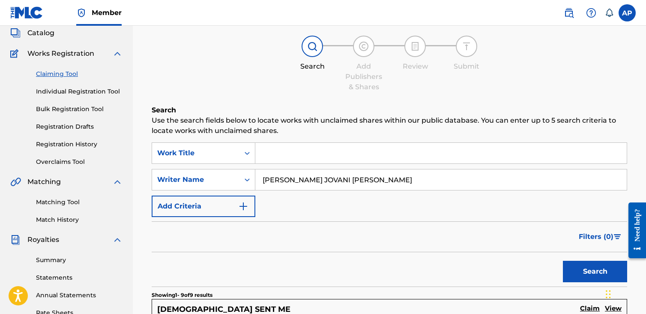
scroll to position [0, 0]
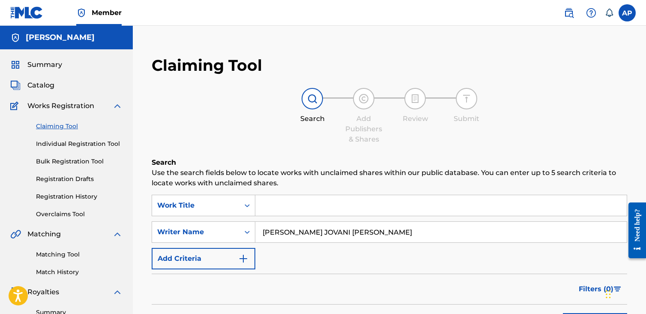
click at [310, 227] on input "ANTHONY JOVANI PEARSON" at bounding box center [440, 231] width 371 height 21
type input "ANTHONY PEARSON"
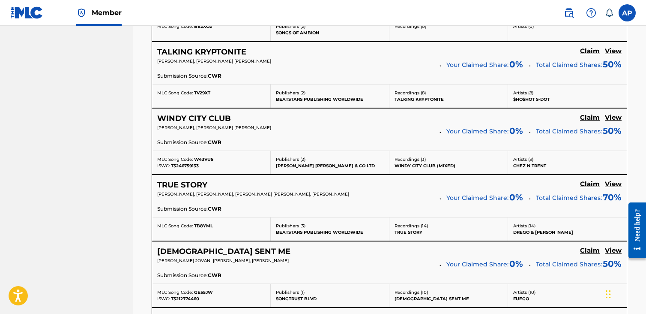
scroll to position [1756, 0]
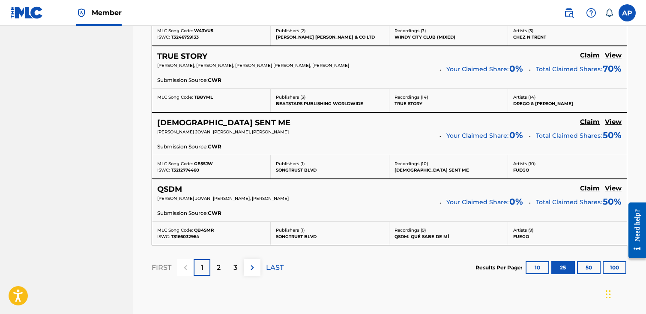
click at [221, 261] on div "2" at bounding box center [218, 267] width 17 height 17
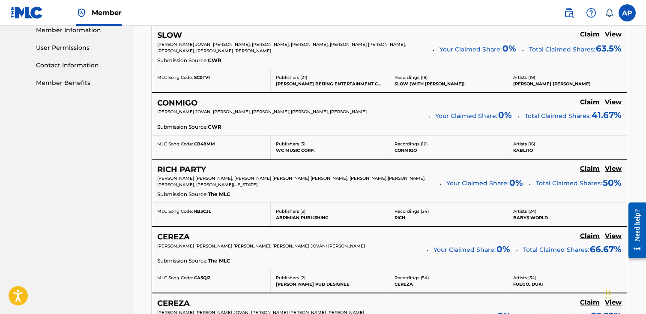
scroll to position [257, 0]
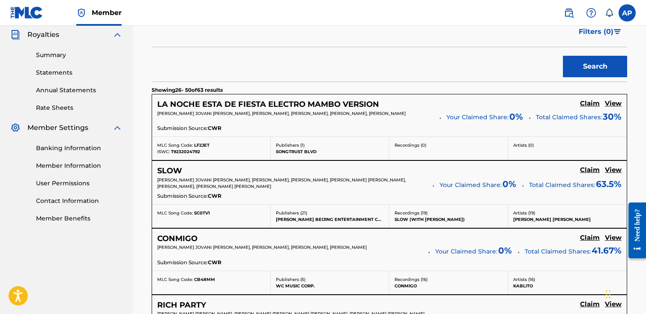
click at [584, 108] on h5 "Claim" at bounding box center [590, 103] width 20 height 8
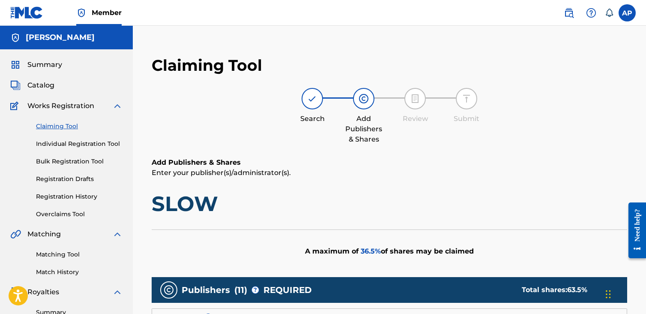
scroll to position [129, 0]
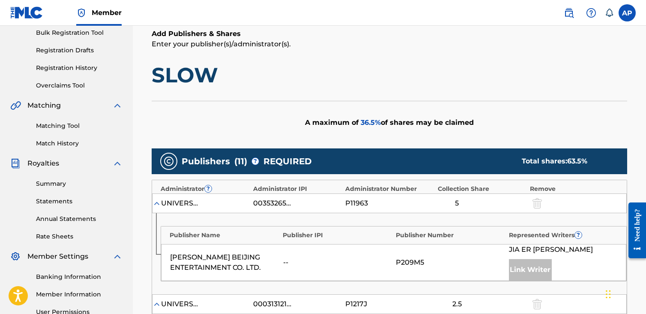
click at [156, 203] on img at bounding box center [156, 203] width 9 height 9
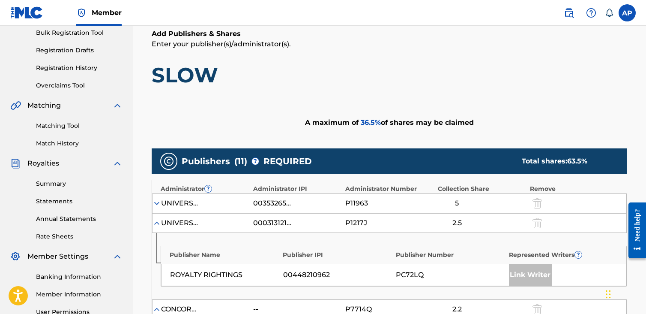
click at [156, 226] on img at bounding box center [156, 222] width 9 height 9
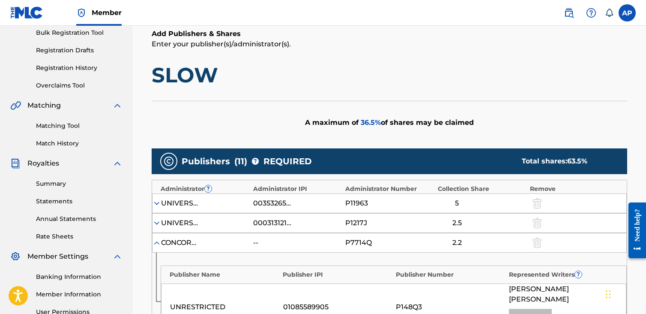
click at [155, 245] on img at bounding box center [156, 242] width 9 height 9
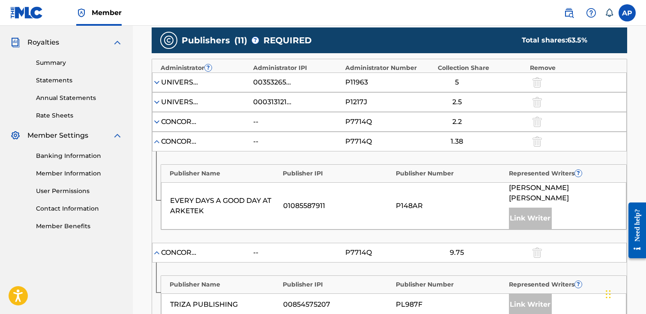
scroll to position [257, 0]
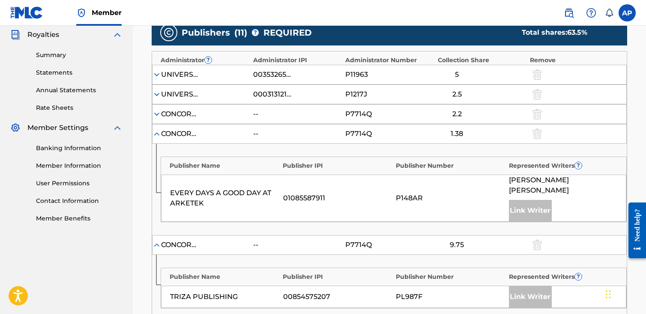
click at [158, 129] on img at bounding box center [156, 133] width 9 height 9
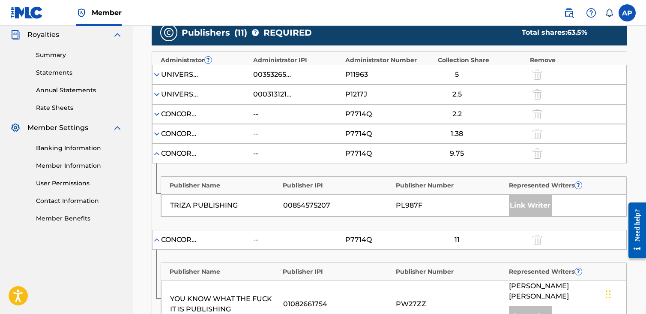
click at [156, 154] on img at bounding box center [156, 153] width 9 height 9
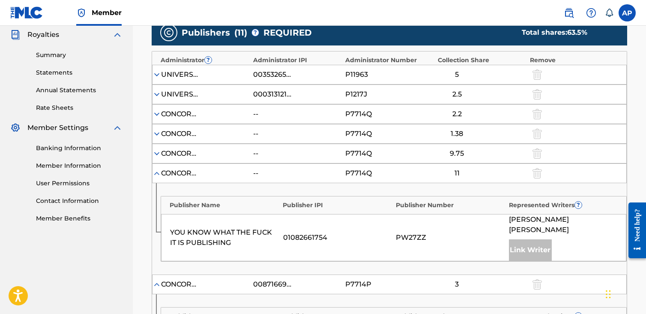
click at [160, 174] on img at bounding box center [156, 173] width 9 height 9
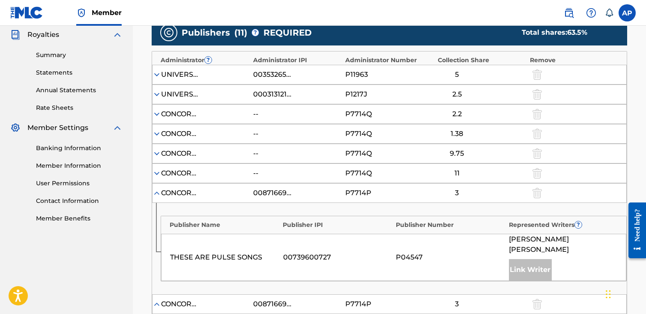
click at [157, 192] on img at bounding box center [156, 192] width 9 height 9
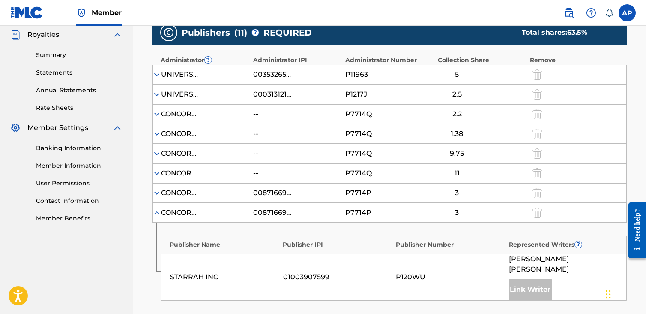
click at [158, 215] on div "CONCORD MUSIC GROUP, INC. DBA CONCORD COPYRIGHTS 00871669397 P7714P 3" at bounding box center [389, 213] width 475 height 20
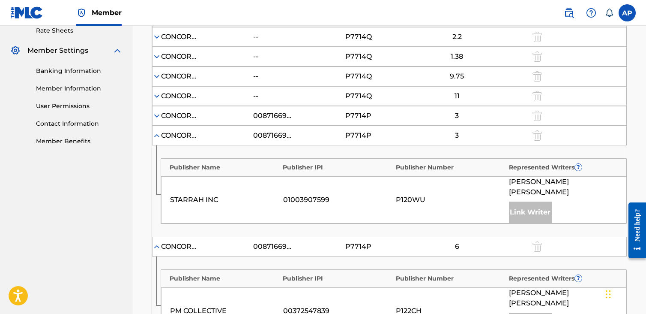
scroll to position [343, 0]
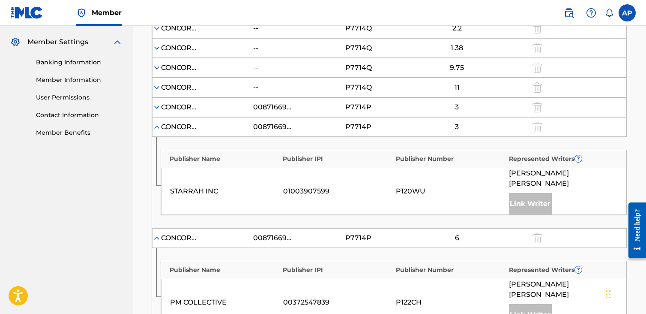
click at [158, 125] on img at bounding box center [156, 127] width 9 height 9
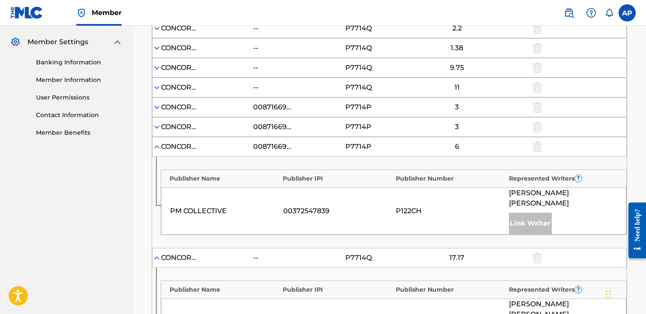
click at [156, 143] on img at bounding box center [156, 146] width 9 height 9
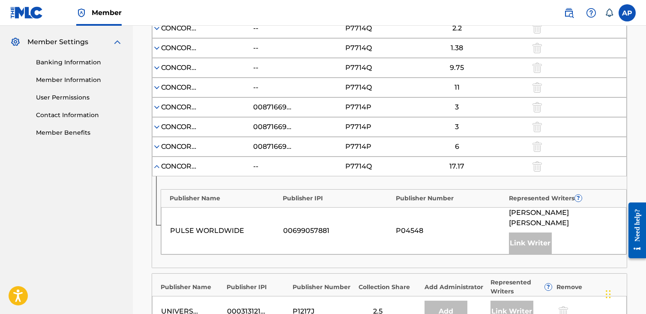
click at [158, 162] on img at bounding box center [156, 166] width 9 height 9
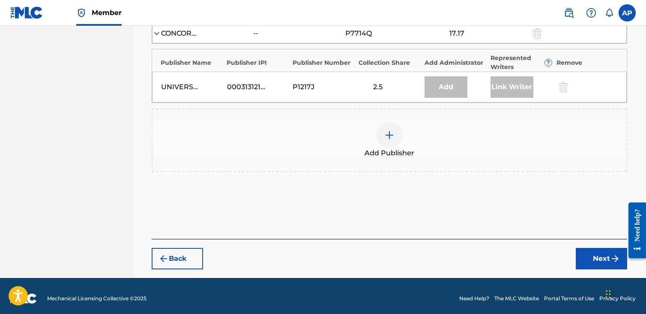
scroll to position [478, 0]
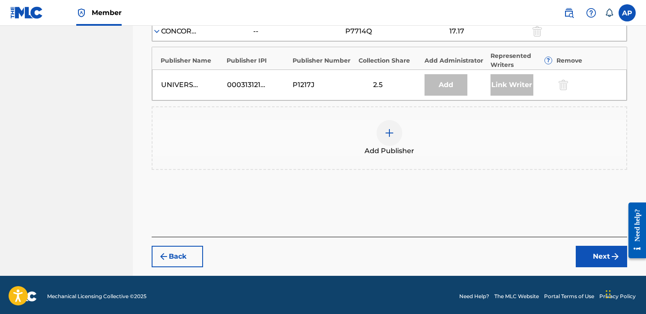
click at [389, 140] on div at bounding box center [390, 133] width 26 height 26
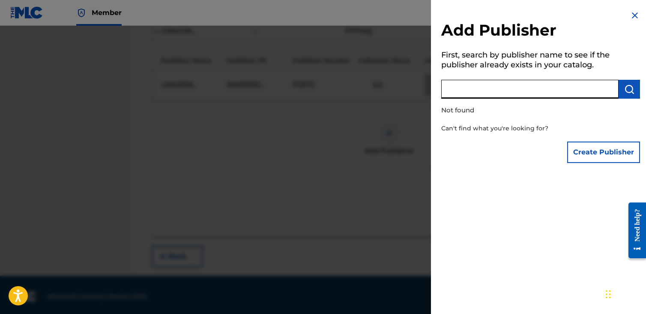
click at [514, 92] on input "text" at bounding box center [529, 89] width 177 height 19
click at [518, 88] on input "text" at bounding box center [529, 89] width 177 height 19
click at [630, 13] on img at bounding box center [635, 15] width 10 height 10
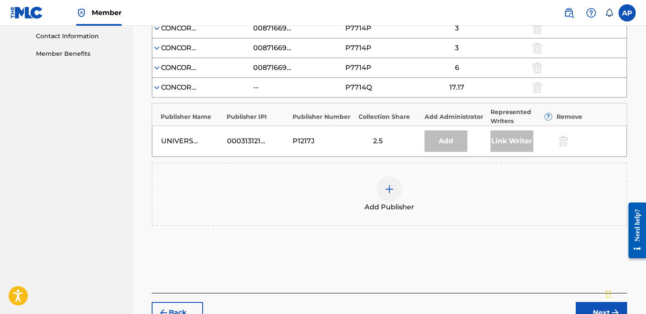
scroll to position [471, 0]
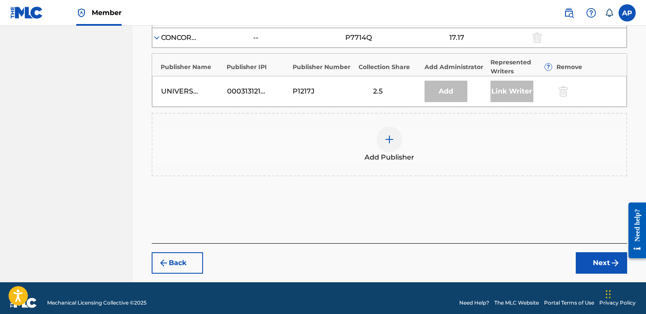
click at [391, 141] on img at bounding box center [389, 139] width 10 height 10
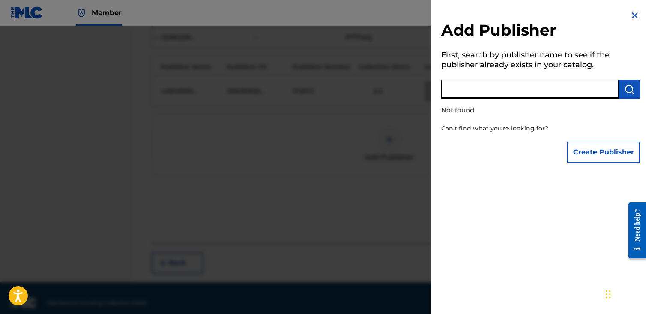
click at [480, 90] on input "text" at bounding box center [529, 89] width 177 height 19
type input "anthony jovani pearson"
click at [593, 156] on button "Create Publisher" at bounding box center [603, 151] width 73 height 21
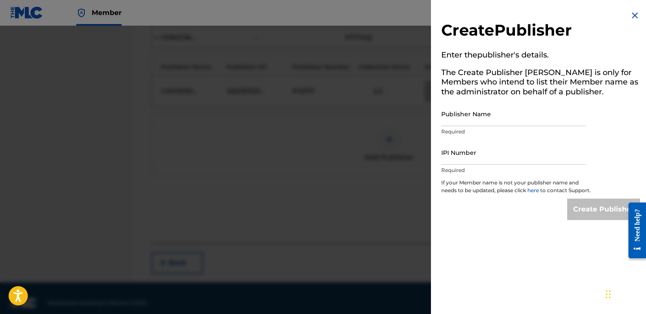
click at [510, 125] on input "Publisher Name" at bounding box center [513, 114] width 145 height 24
type input "ANTHONY JOVANI PEARSON"
click at [631, 115] on div "Create Publisher Enter the publisher 's details. The Create Publisher button is…" at bounding box center [540, 115] width 219 height 230
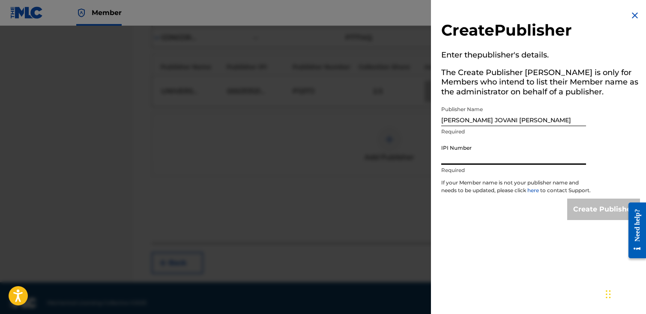
click at [494, 163] on input "IPI Number" at bounding box center [513, 152] width 145 height 24
type input "621963350"
click at [593, 220] on input "Create Publisher" at bounding box center [603, 208] width 73 height 21
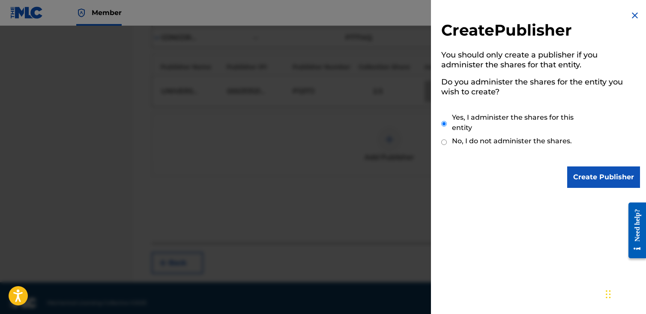
click at [598, 179] on input "Create Publisher" at bounding box center [603, 176] width 73 height 21
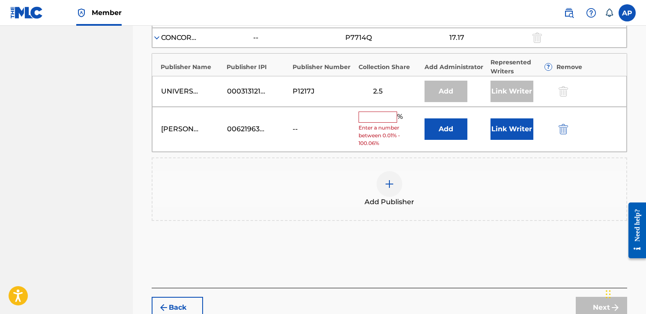
click at [383, 116] on input "text" at bounding box center [378, 116] width 39 height 11
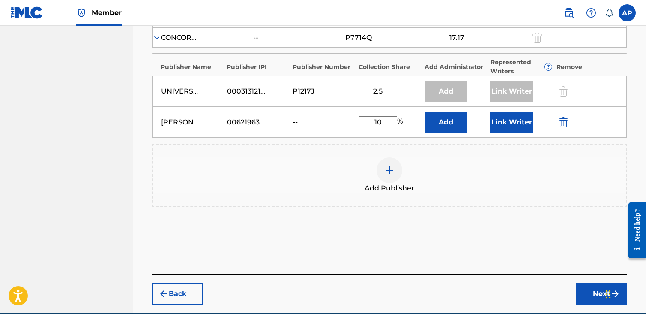
type input "10"
click at [454, 121] on button "Add" at bounding box center [445, 121] width 43 height 21
